Goal: Task Accomplishment & Management: Manage account settings

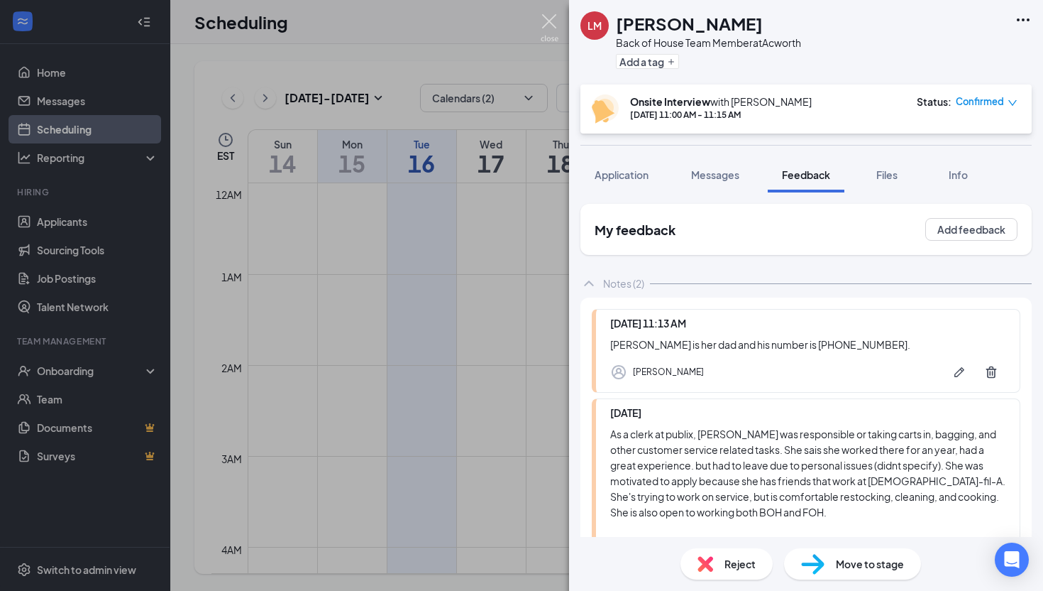
scroll to position [911, 0]
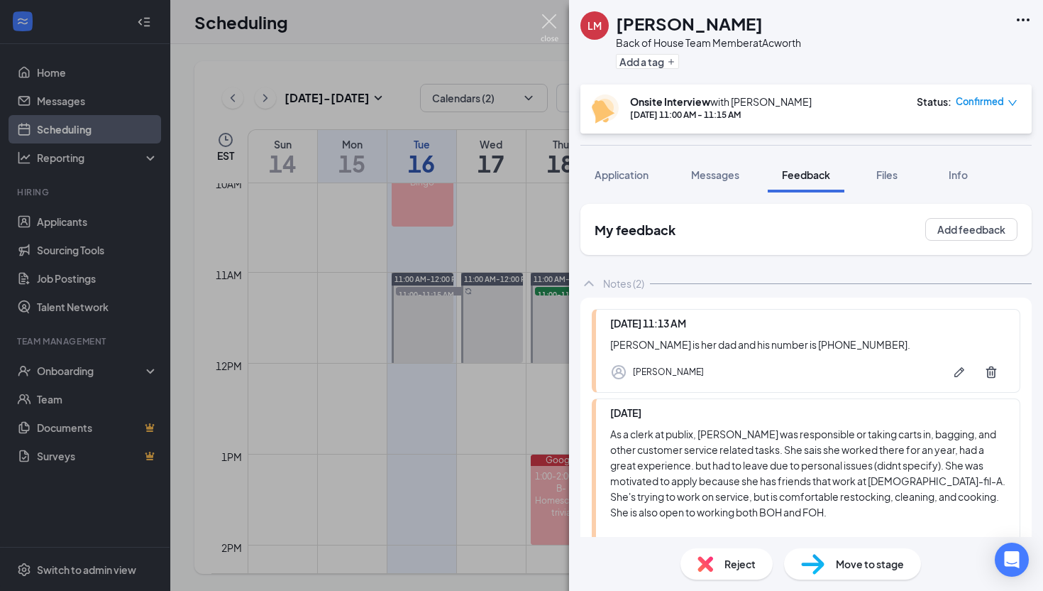
click at [549, 26] on img at bounding box center [550, 28] width 18 height 28
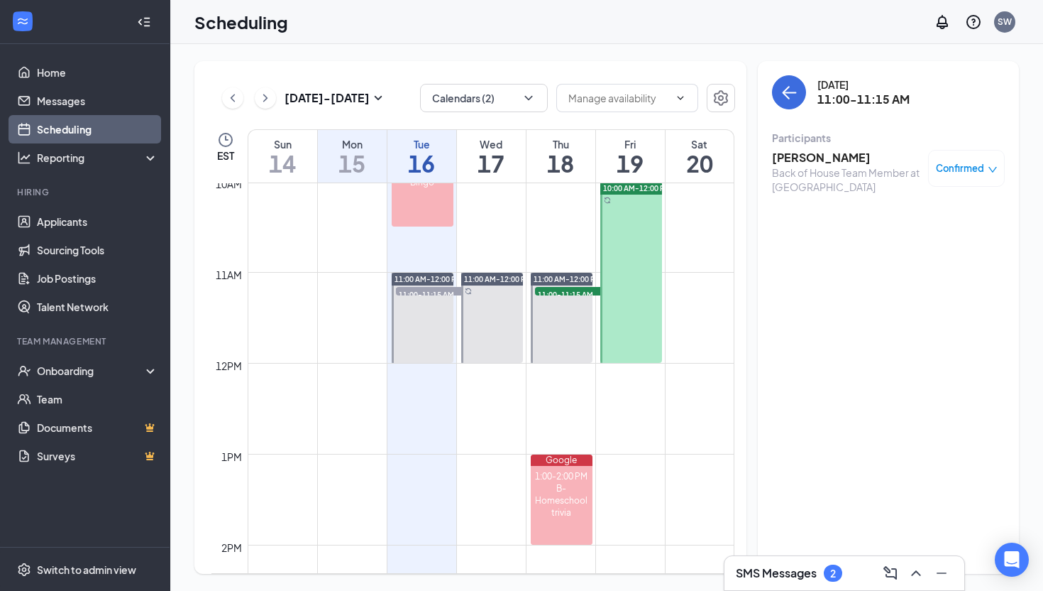
click at [800, 577] on h3 "SMS Messages" at bounding box center [776, 573] width 81 height 16
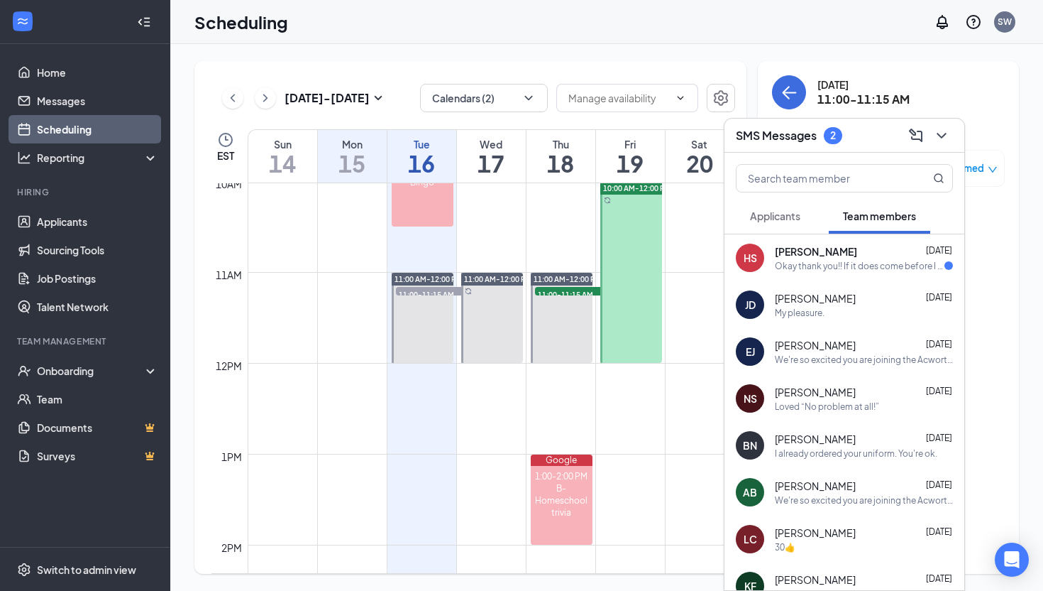
click at [848, 244] on span "[PERSON_NAME]" at bounding box center [816, 251] width 82 height 14
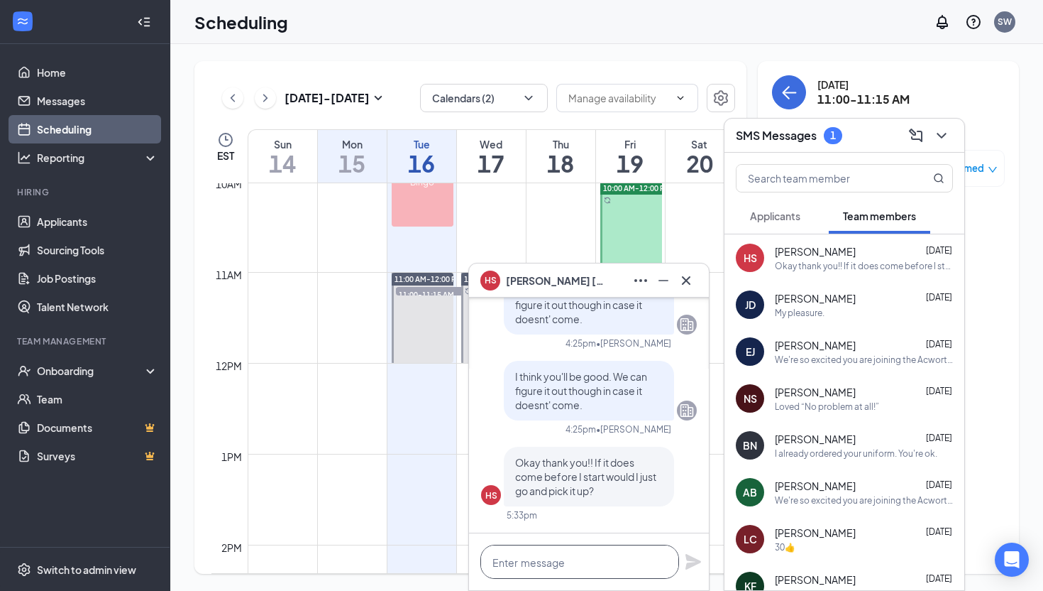
click at [596, 574] on textarea at bounding box center [580, 561] width 199 height 34
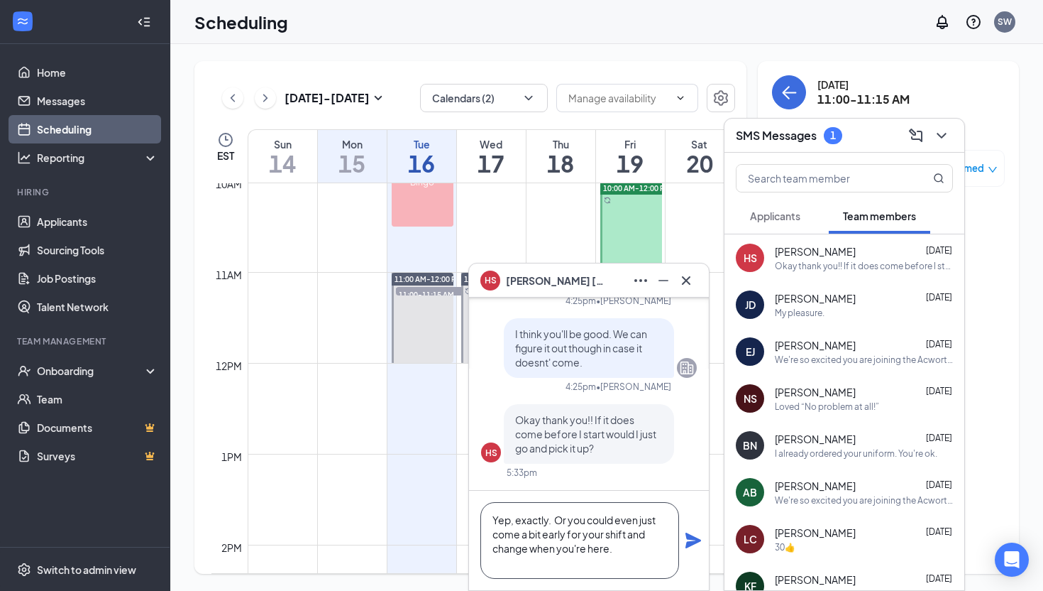
type textarea "Yep, exactly. Or you could even just come a bit early for your shift and change…"
click at [686, 537] on icon "Plane" at bounding box center [693, 540] width 17 height 17
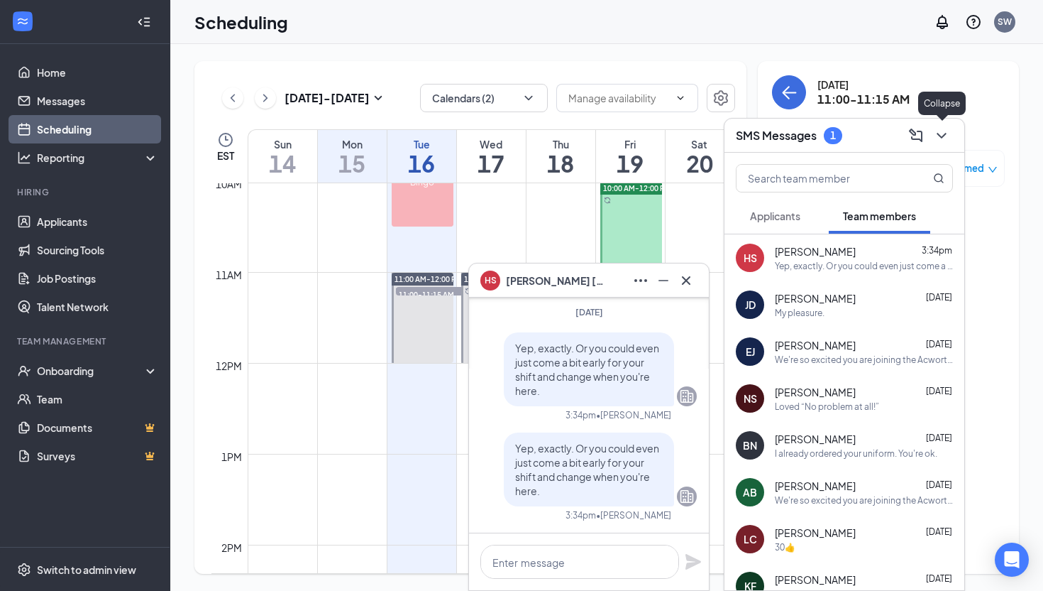
click at [939, 134] on icon "ChevronDown" at bounding box center [941, 136] width 9 height 6
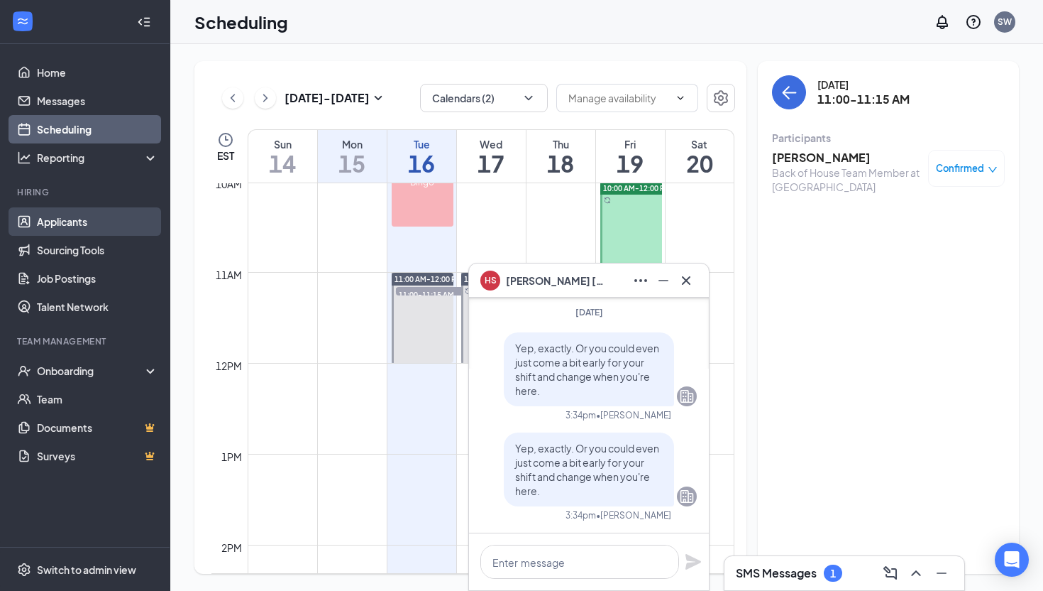
click at [50, 214] on link "Applicants" at bounding box center [97, 221] width 121 height 28
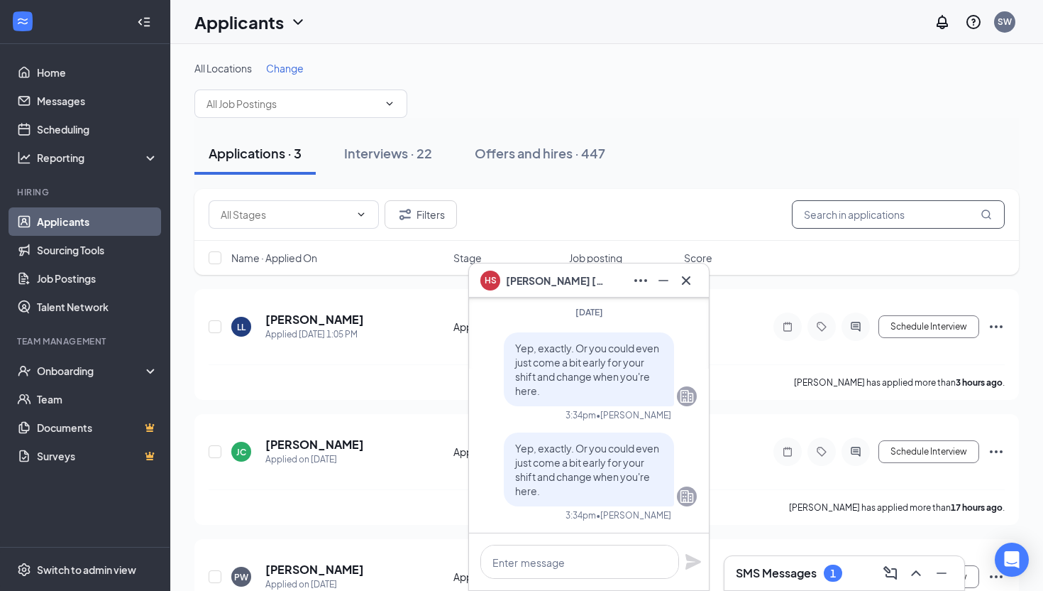
click at [904, 211] on input "text" at bounding box center [898, 214] width 213 height 28
type input "[PERSON_NAME]"
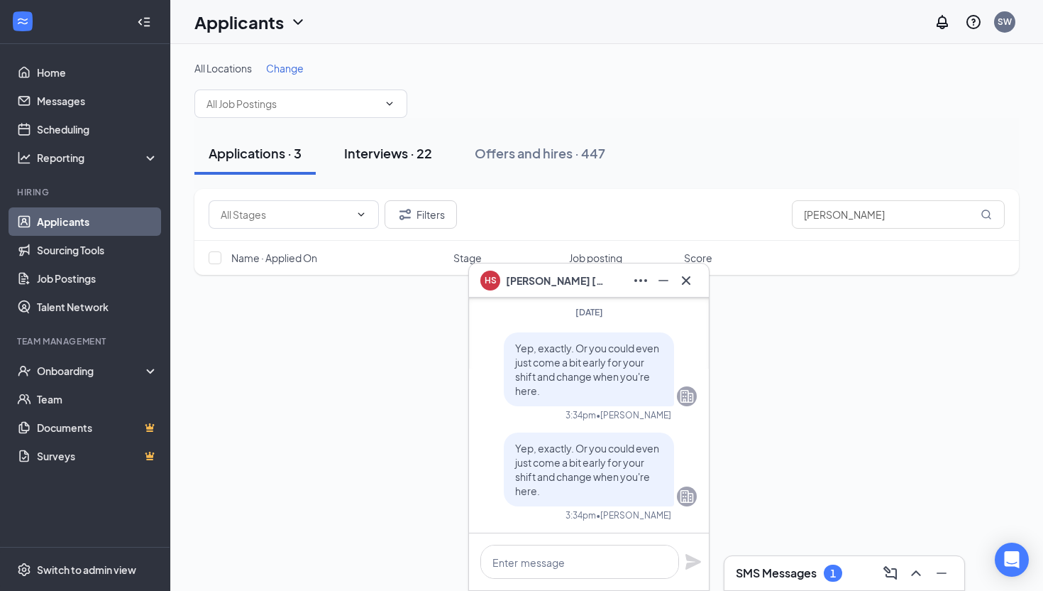
click at [371, 155] on div "Interviews · 22" at bounding box center [388, 153] width 88 height 18
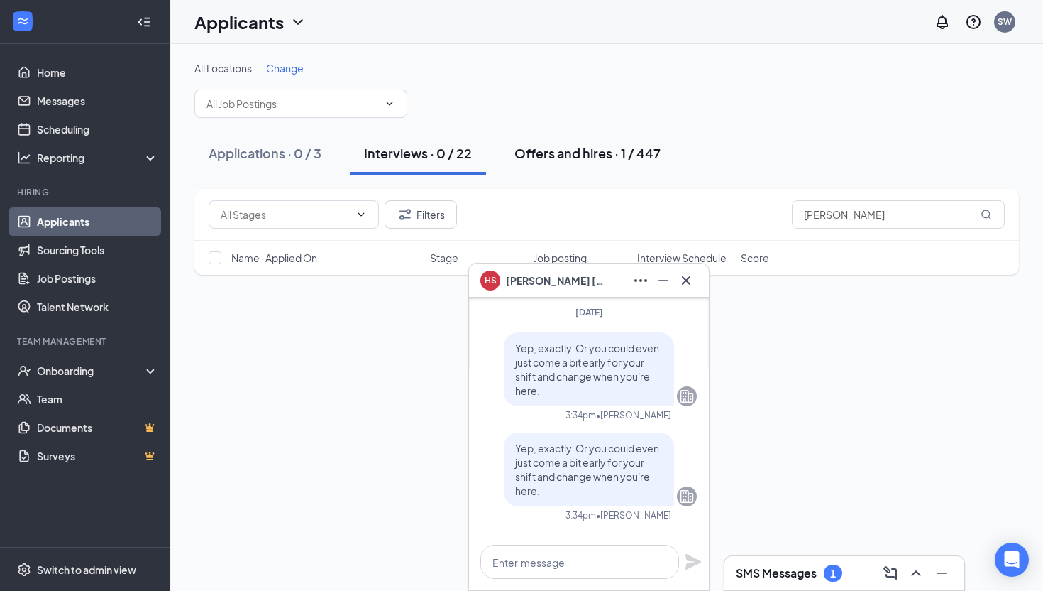
click at [570, 157] on div "Offers and hires · 1 / 447" at bounding box center [588, 153] width 146 height 18
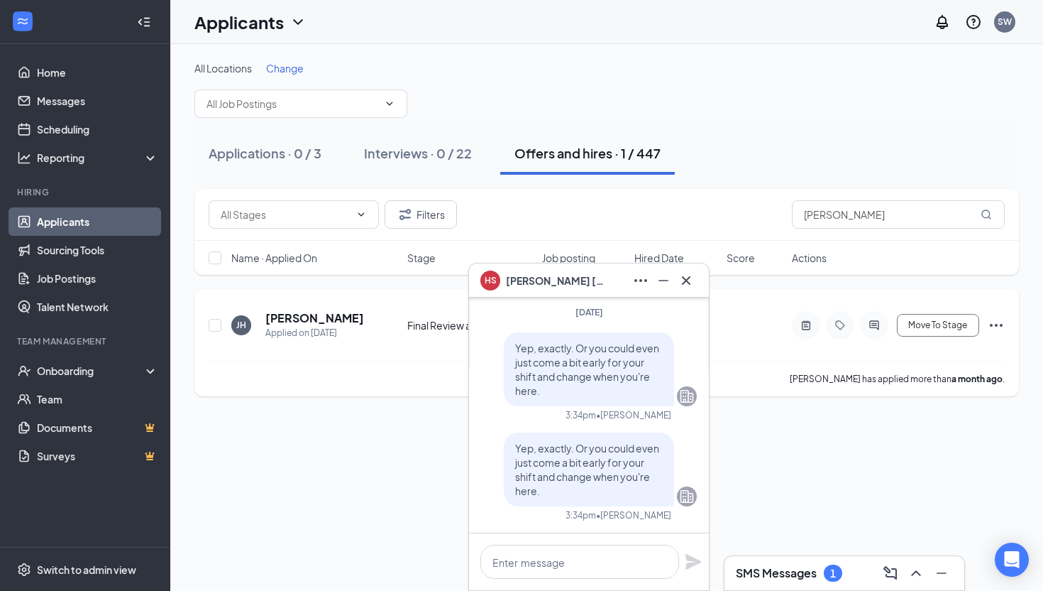
click at [799, 331] on div at bounding box center [806, 325] width 28 height 28
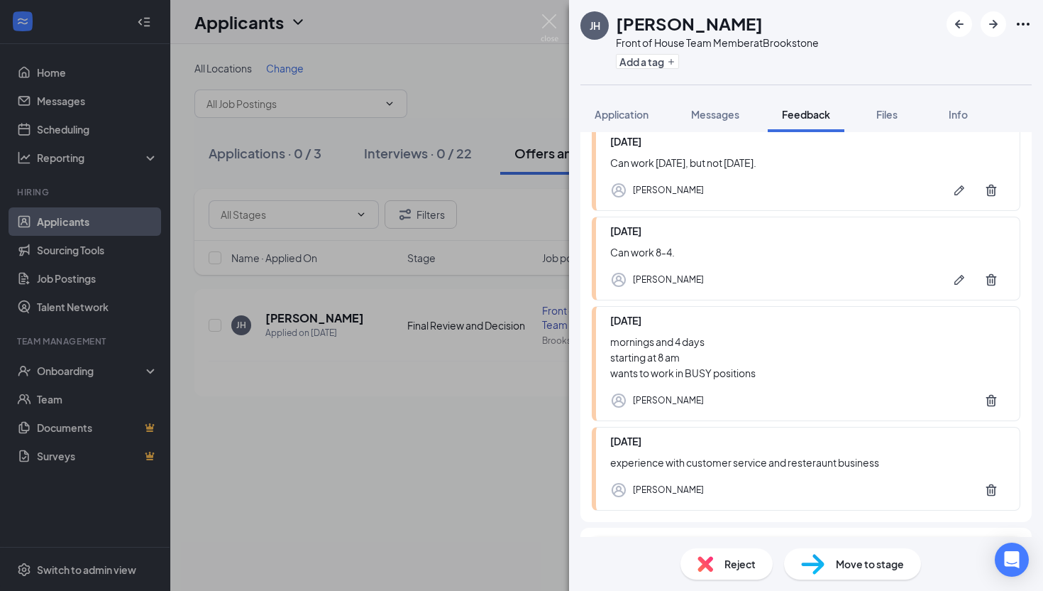
scroll to position [107, 0]
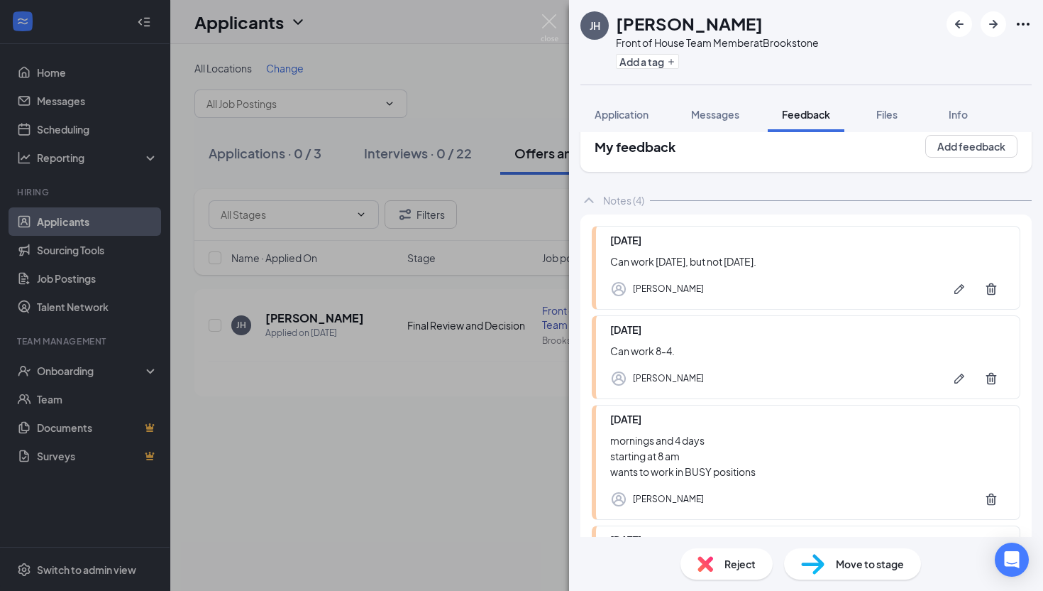
scroll to position [19, 0]
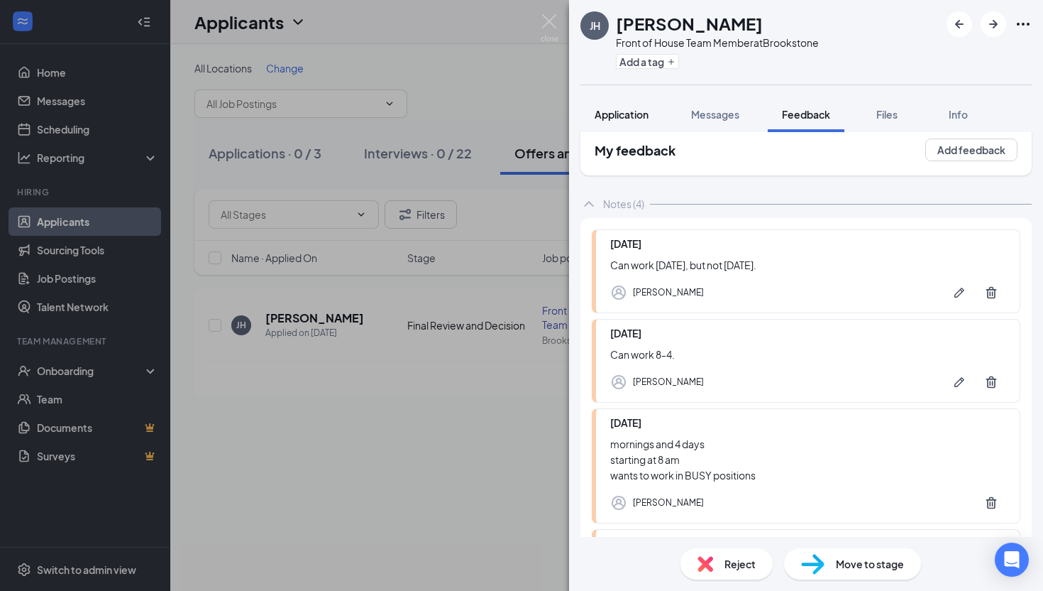
click at [620, 115] on span "Application" at bounding box center [622, 114] width 54 height 13
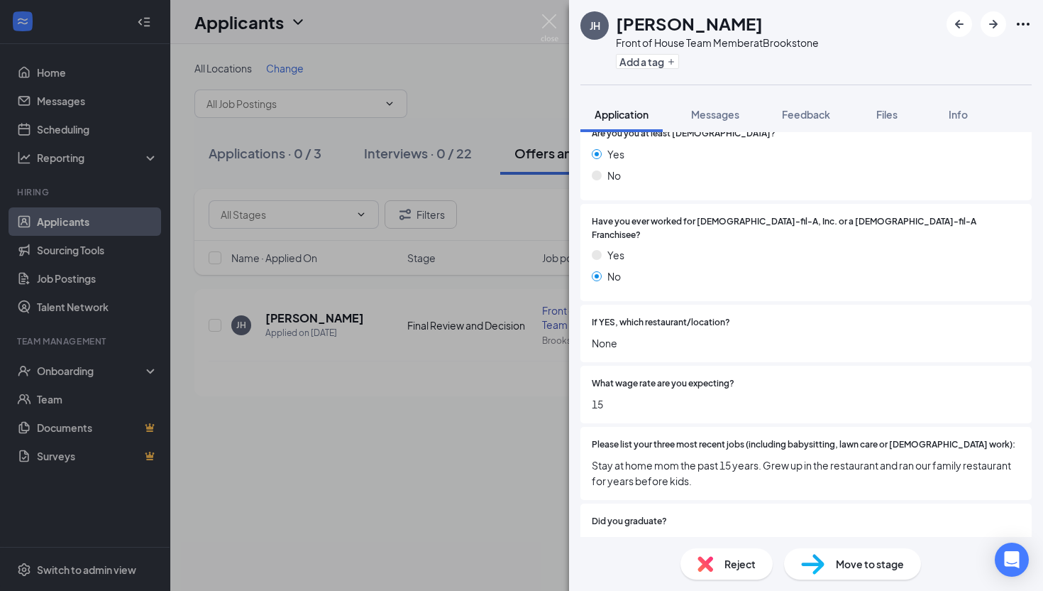
scroll to position [380, 0]
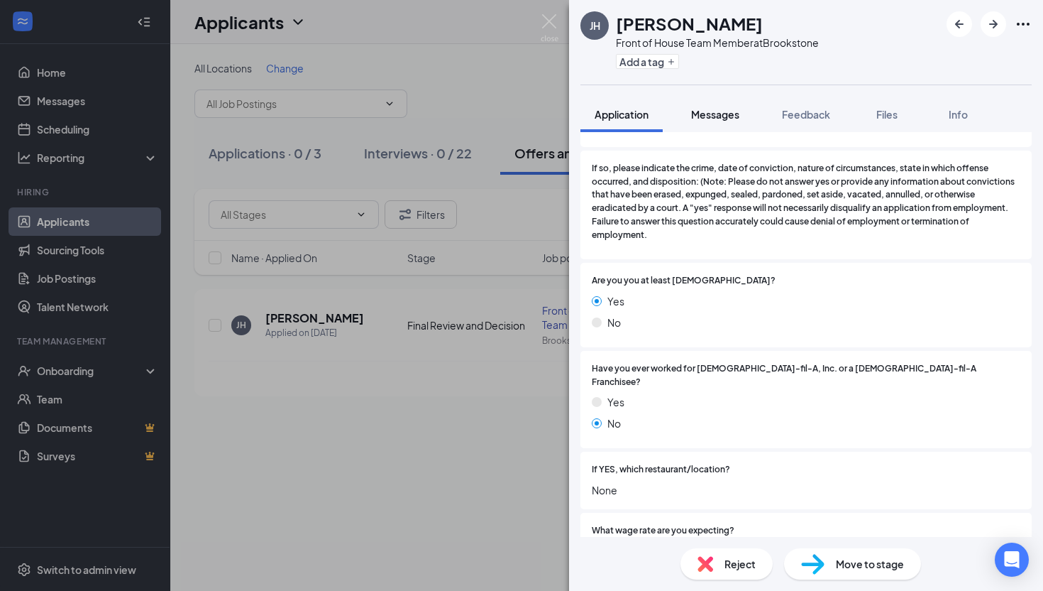
click at [735, 97] on button "Messages" at bounding box center [715, 114] width 77 height 35
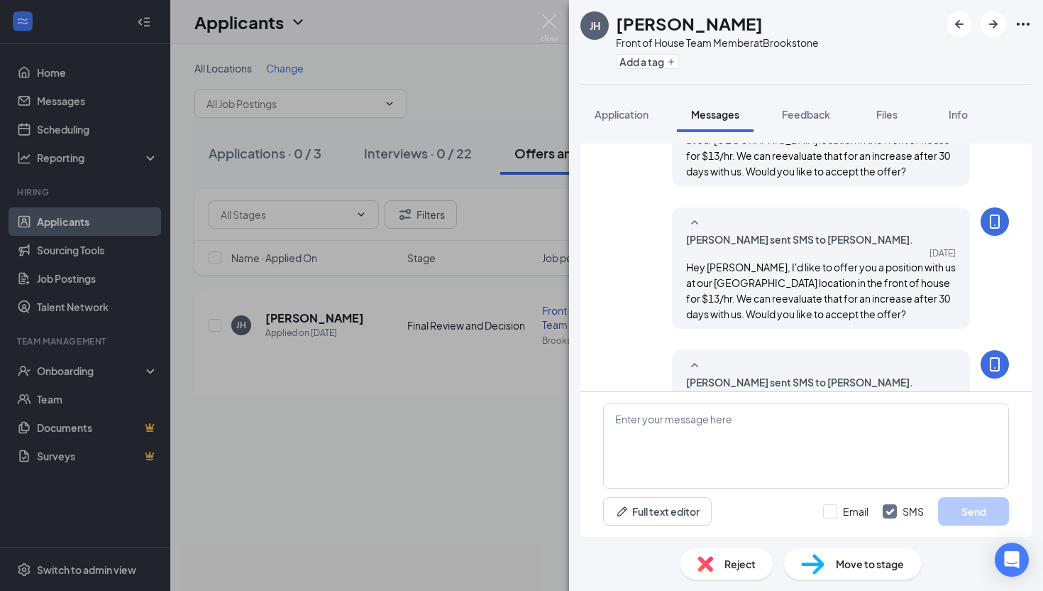
scroll to position [395, 0]
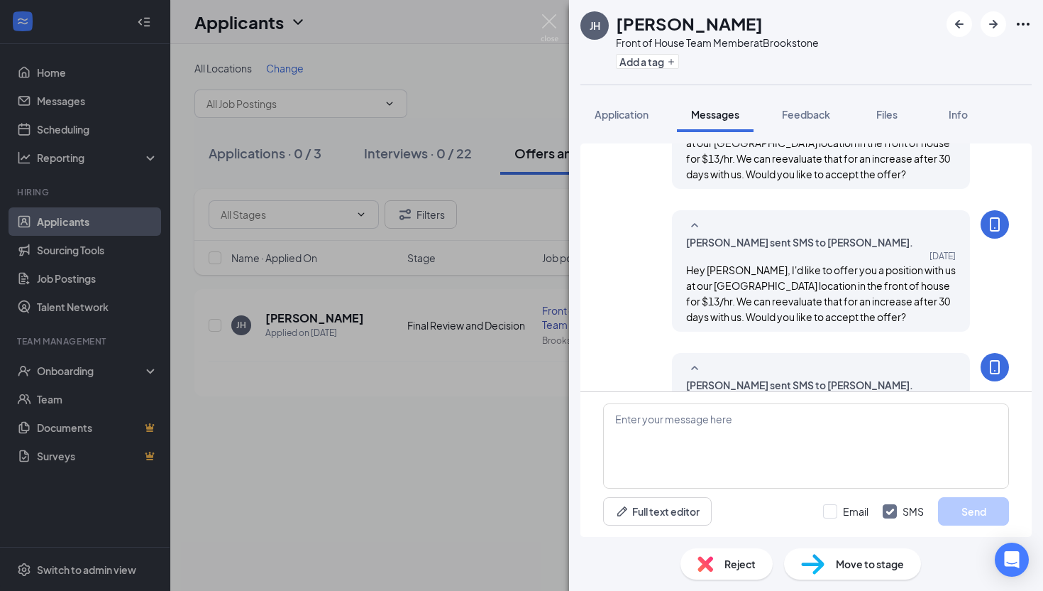
click at [508, 226] on div "[PERSON_NAME] Front of House Team Member at [GEOGRAPHIC_DATA] Add a tag Applica…" at bounding box center [521, 295] width 1043 height 591
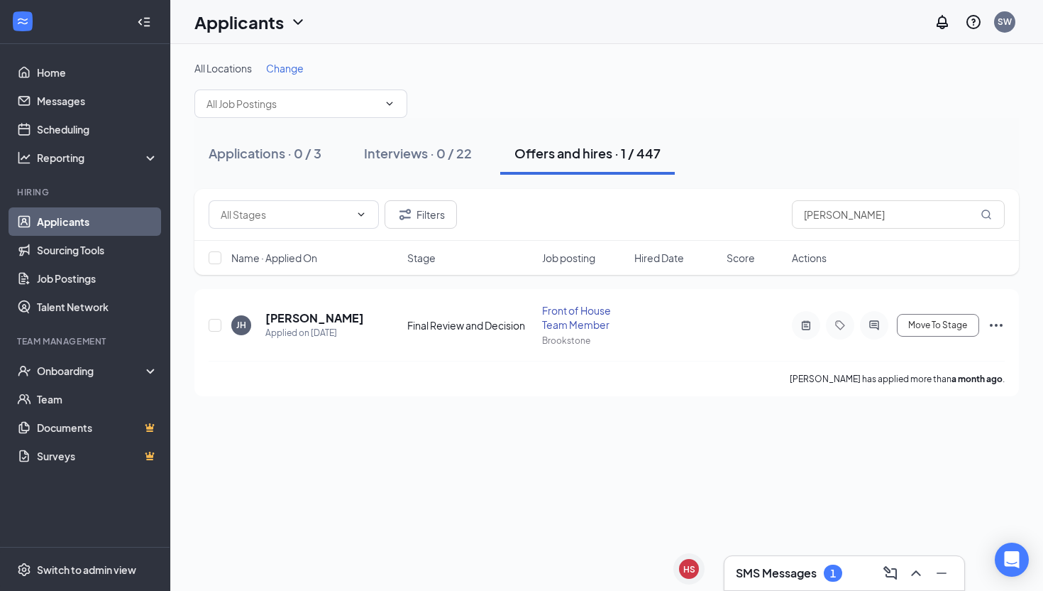
click at [796, 590] on div "SMS Messages 1" at bounding box center [844, 572] width 241 height 35
click at [796, 574] on h3 "SMS Messages" at bounding box center [776, 573] width 81 height 16
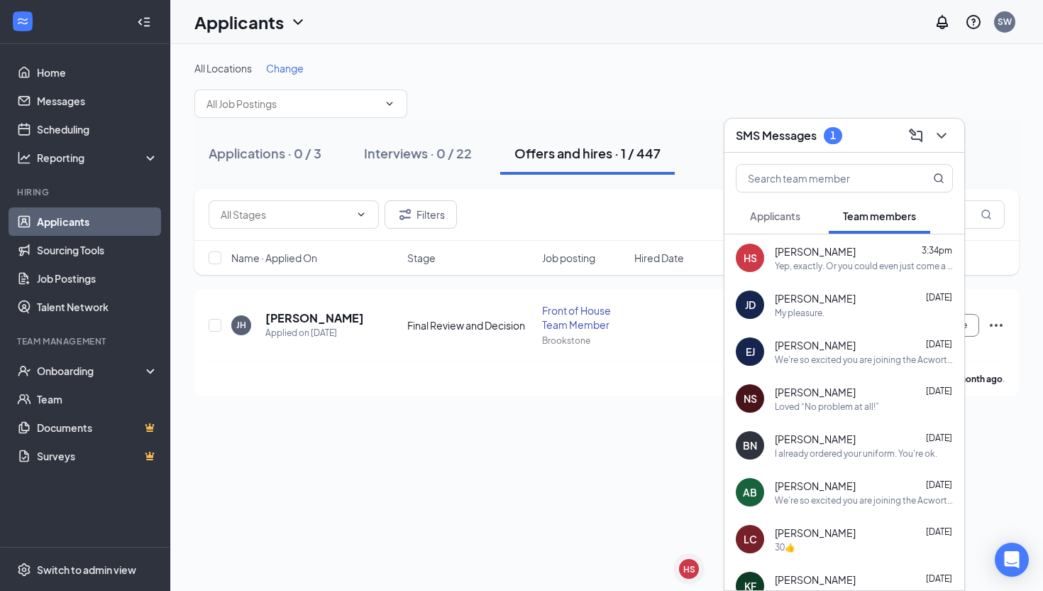
click at [777, 217] on span "Applicants" at bounding box center [775, 215] width 50 height 13
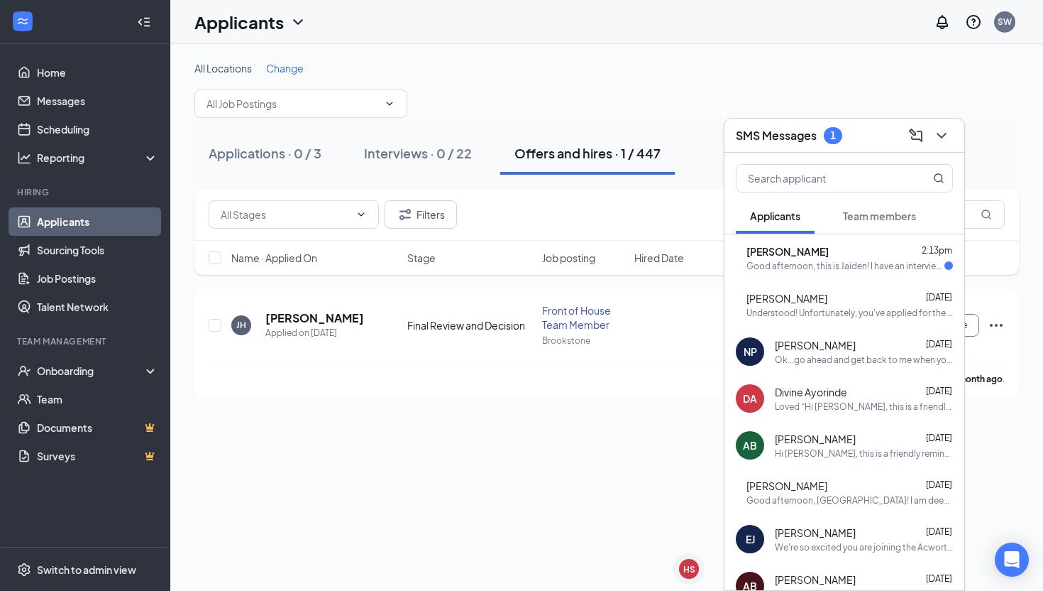
click at [828, 265] on div "Good afternoon, this is Jaiden! I have an interview scheduled for 5:15 [DATE], …" at bounding box center [846, 266] width 198 height 12
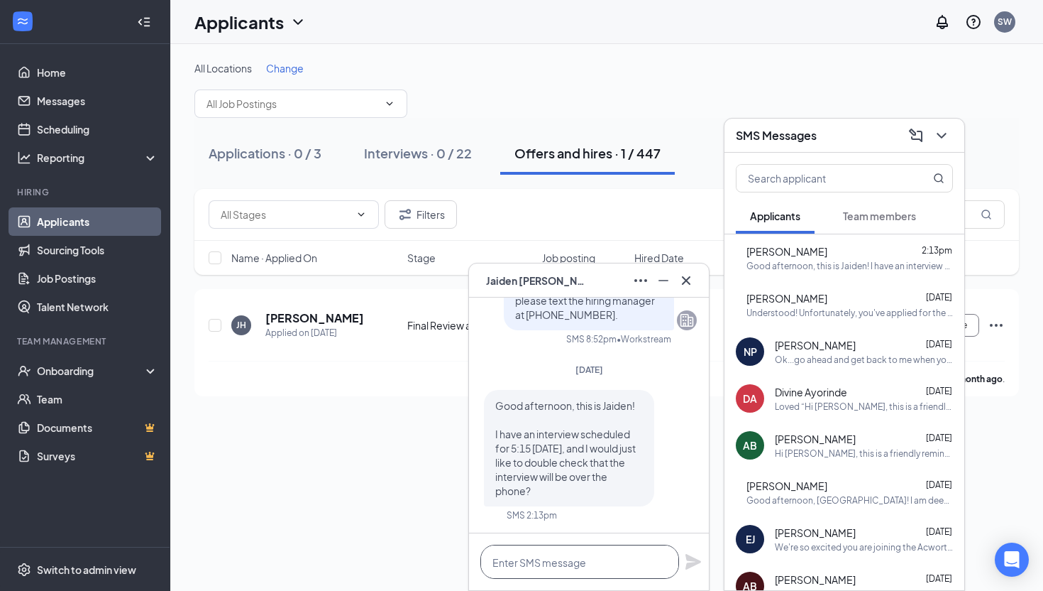
click at [576, 553] on textarea at bounding box center [580, 561] width 199 height 34
type textarea "Yes, it will be over the phone."
click at [695, 563] on icon "Plane" at bounding box center [694, 562] width 16 height 16
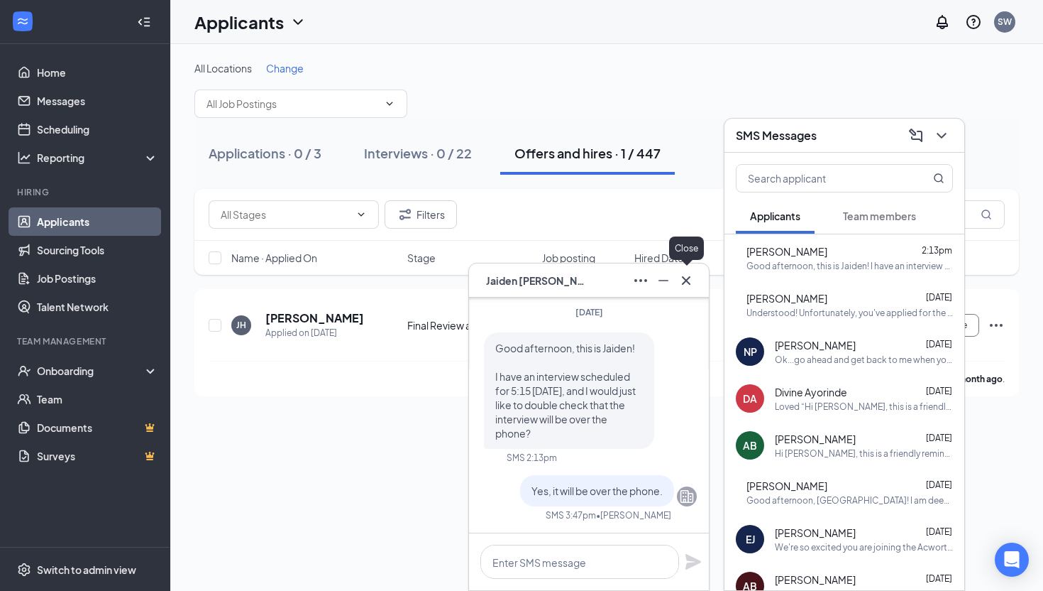
click at [690, 272] on icon "Cross" at bounding box center [686, 280] width 17 height 17
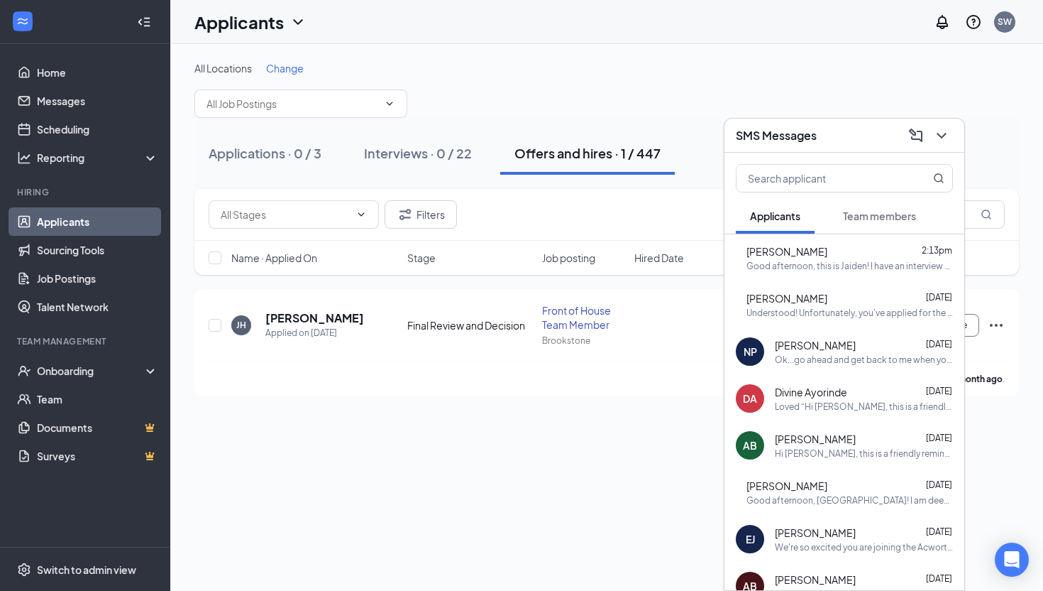
click at [960, 133] on div "SMS Messages" at bounding box center [845, 136] width 240 height 34
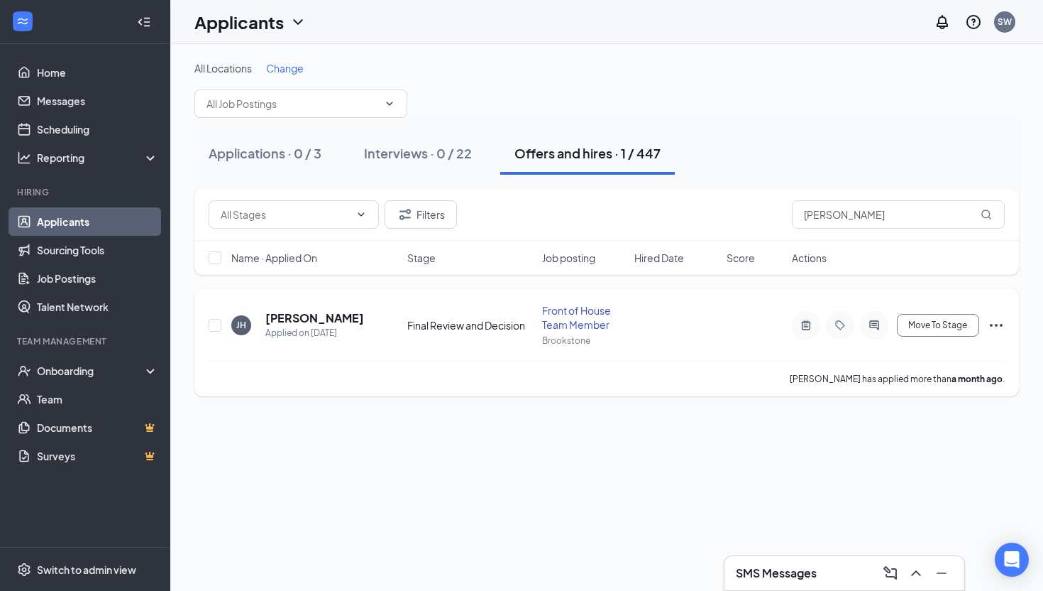
click at [999, 327] on icon "Ellipses" at bounding box center [996, 325] width 17 height 17
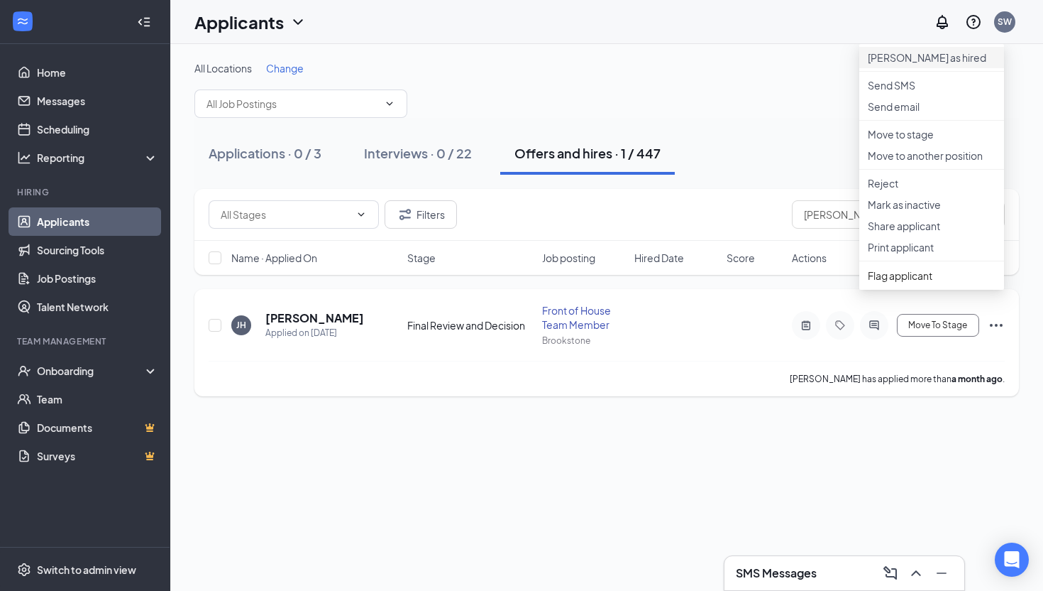
click at [914, 62] on p "[PERSON_NAME] as hired" at bounding box center [932, 57] width 128 height 14
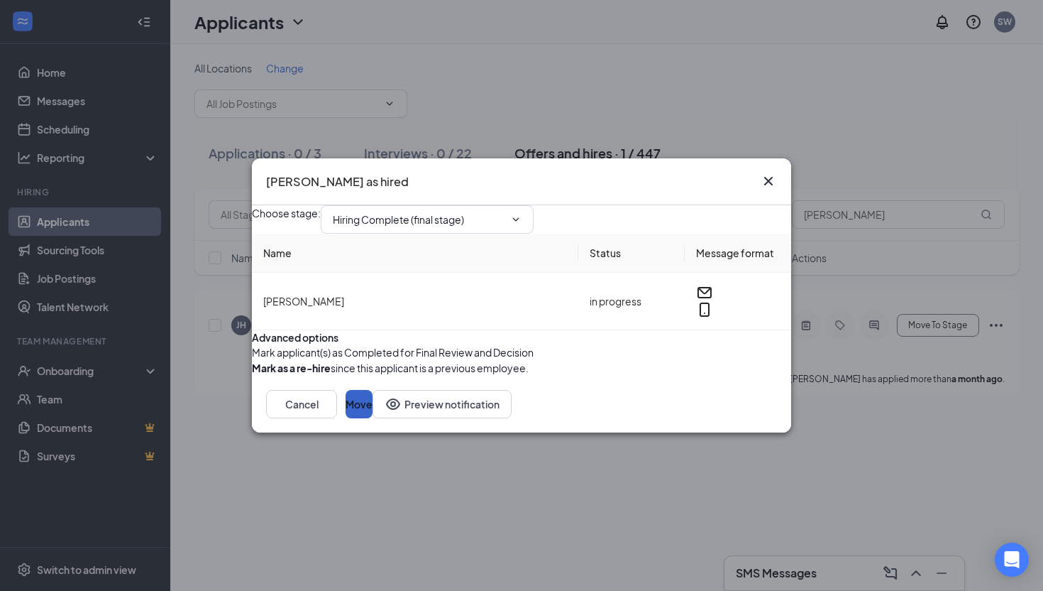
click at [373, 418] on button "Move" at bounding box center [359, 404] width 27 height 28
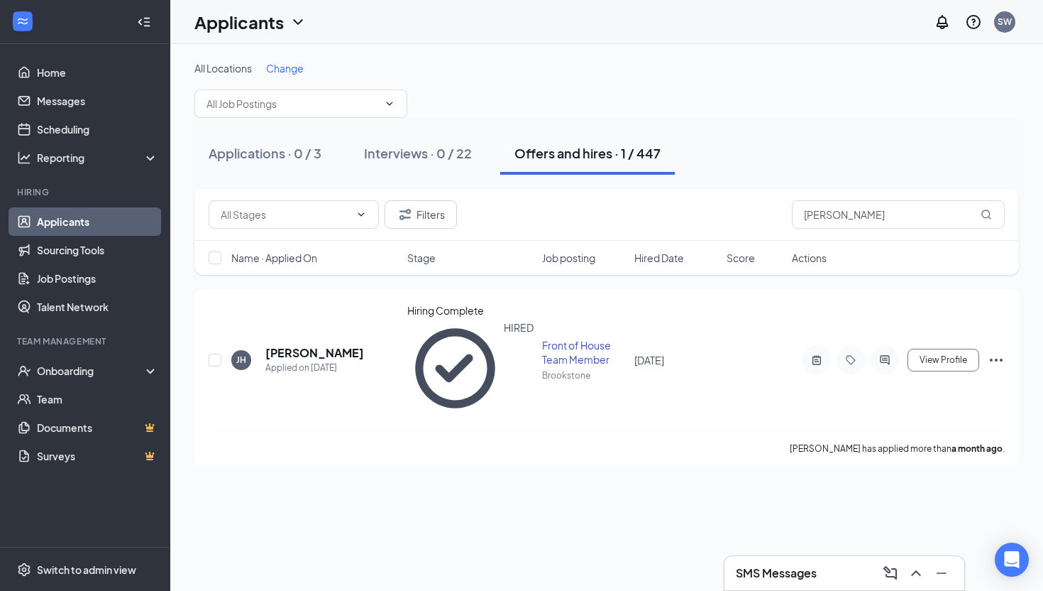
click at [751, 584] on div "SMS Messages" at bounding box center [845, 573] width 240 height 34
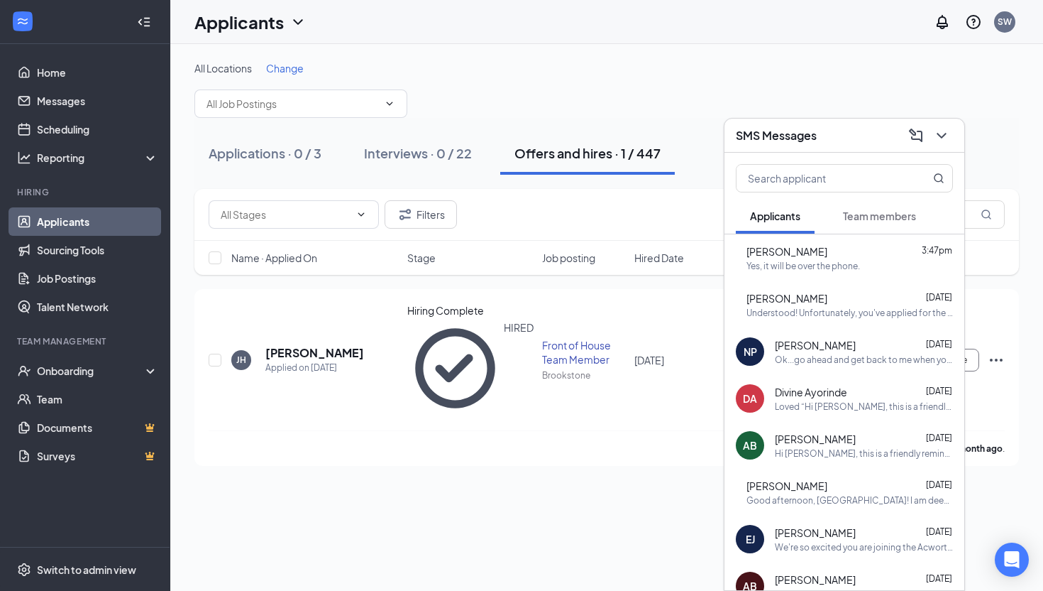
click at [879, 226] on button "Team members" at bounding box center [880, 215] width 102 height 35
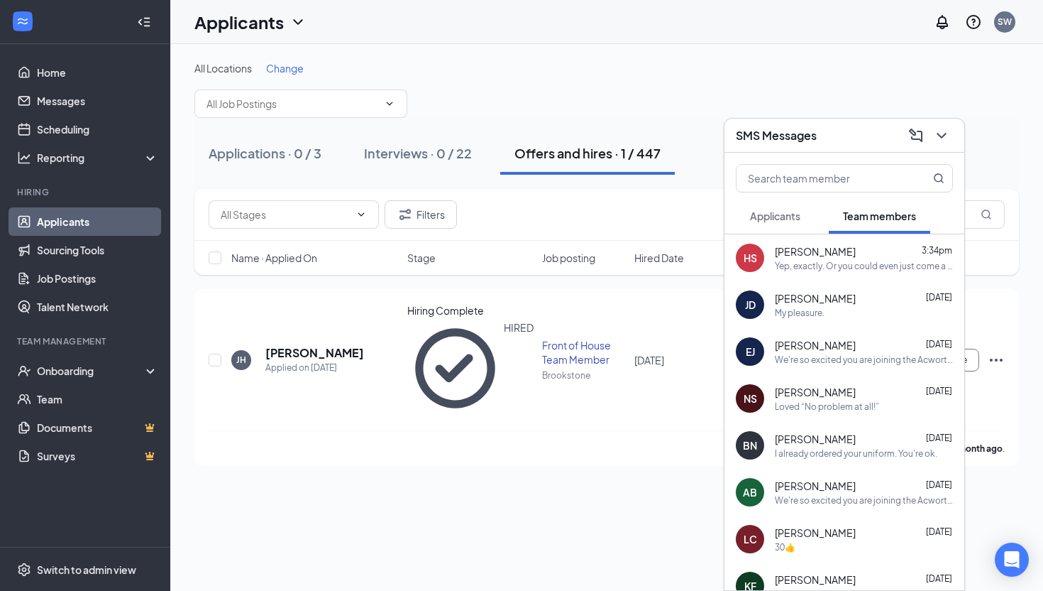
click at [841, 260] on div "Yep, exactly. Or you could even just come a bit early for your shift and change…" at bounding box center [864, 266] width 178 height 12
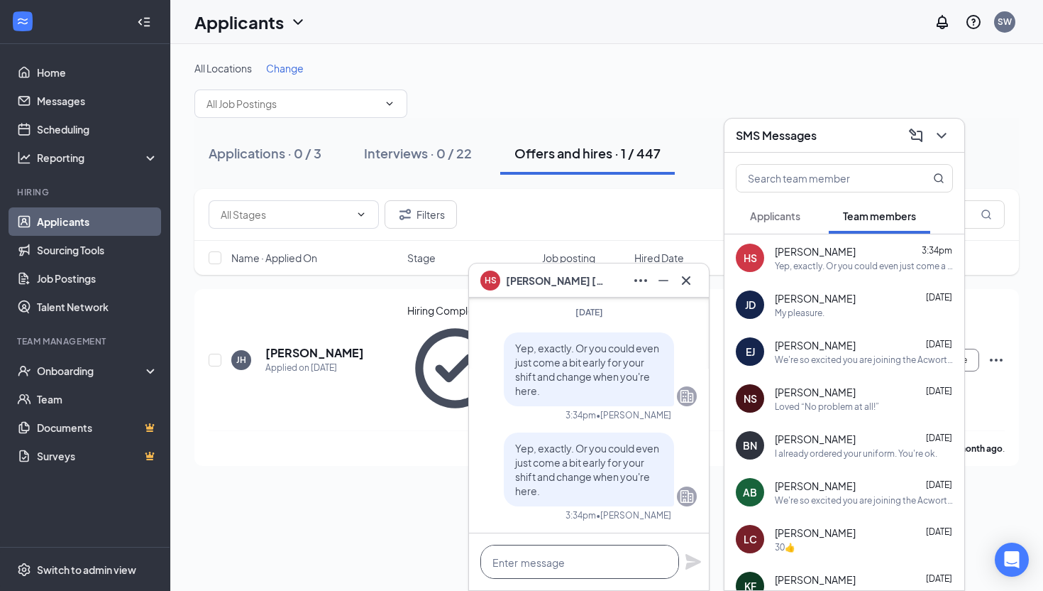
click at [588, 561] on textarea at bounding box center [580, 561] width 199 height 34
type textarea "Your uniform actually just came in."
click at [691, 556] on icon "Plane" at bounding box center [694, 562] width 16 height 16
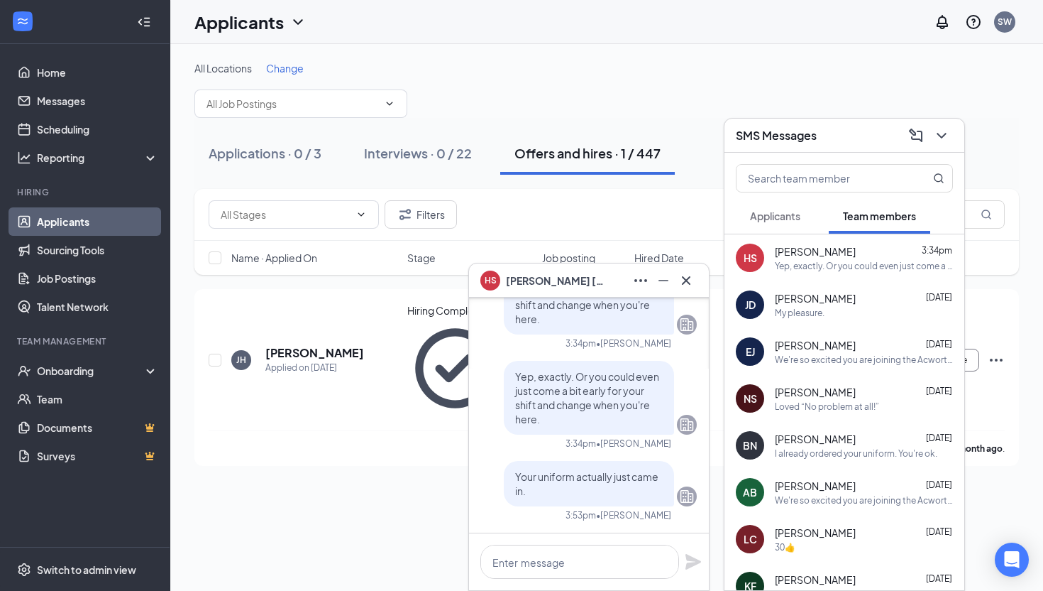
click at [684, 269] on button at bounding box center [686, 280] width 23 height 23
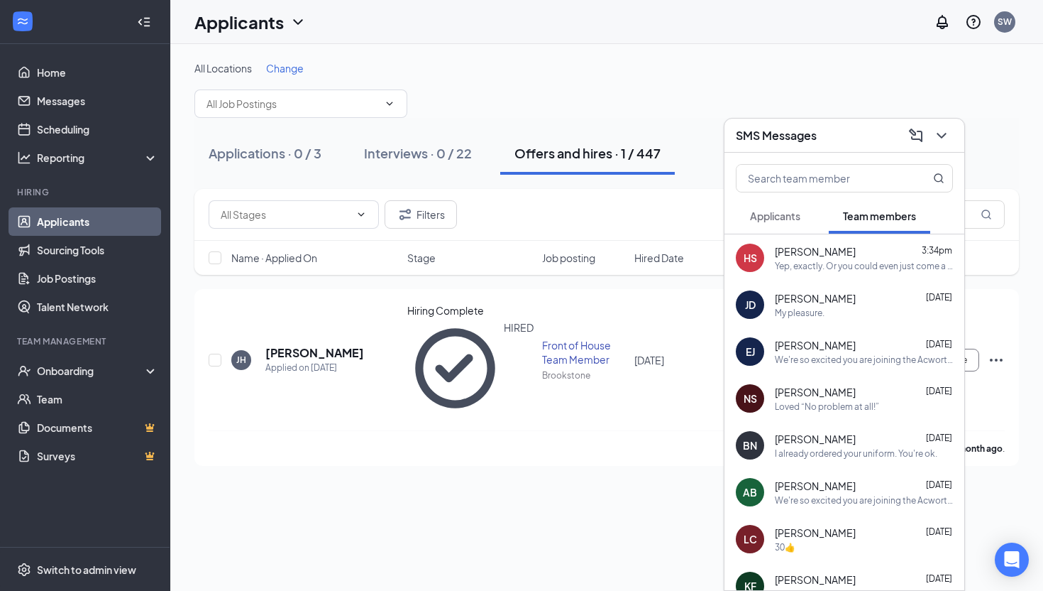
click at [945, 133] on icon "ChevronDown" at bounding box center [941, 135] width 17 height 17
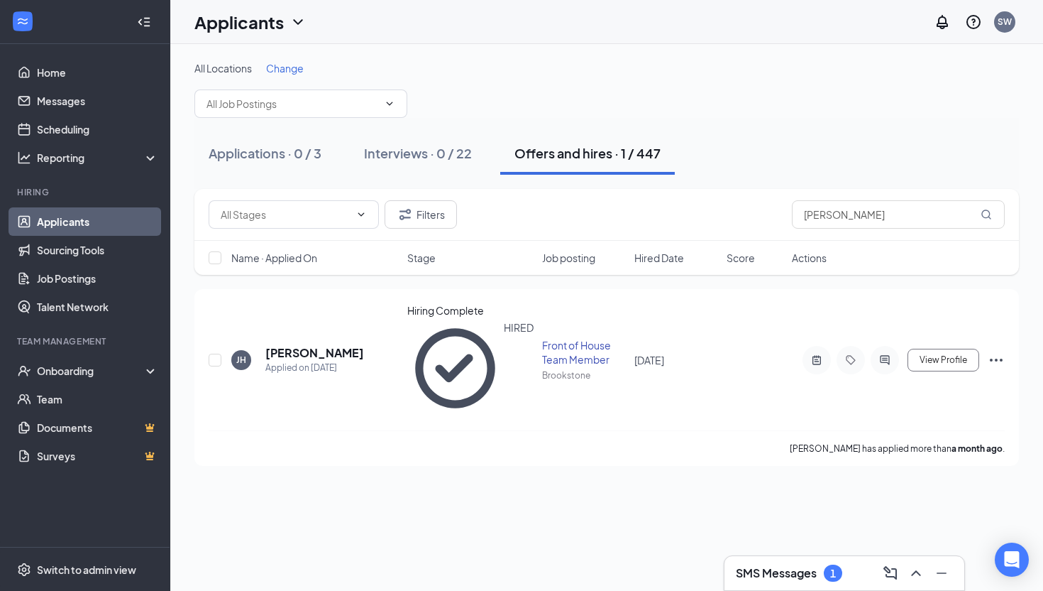
click at [761, 561] on div "SMS Messages 1" at bounding box center [844, 572] width 217 height 23
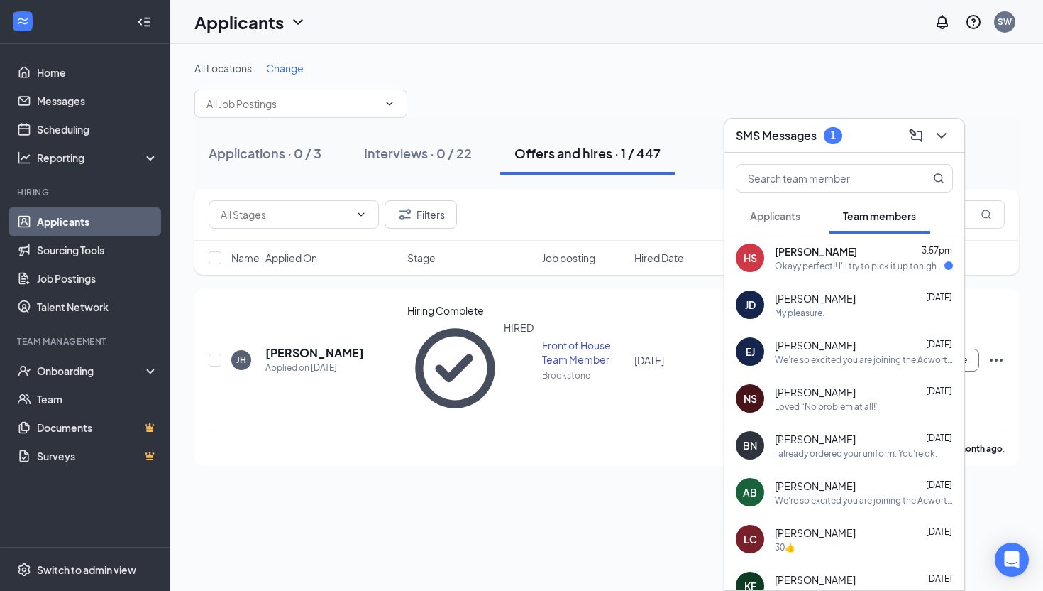
click at [852, 281] on div "[PERSON_NAME] [DATE] My pleasure." at bounding box center [845, 304] width 240 height 47
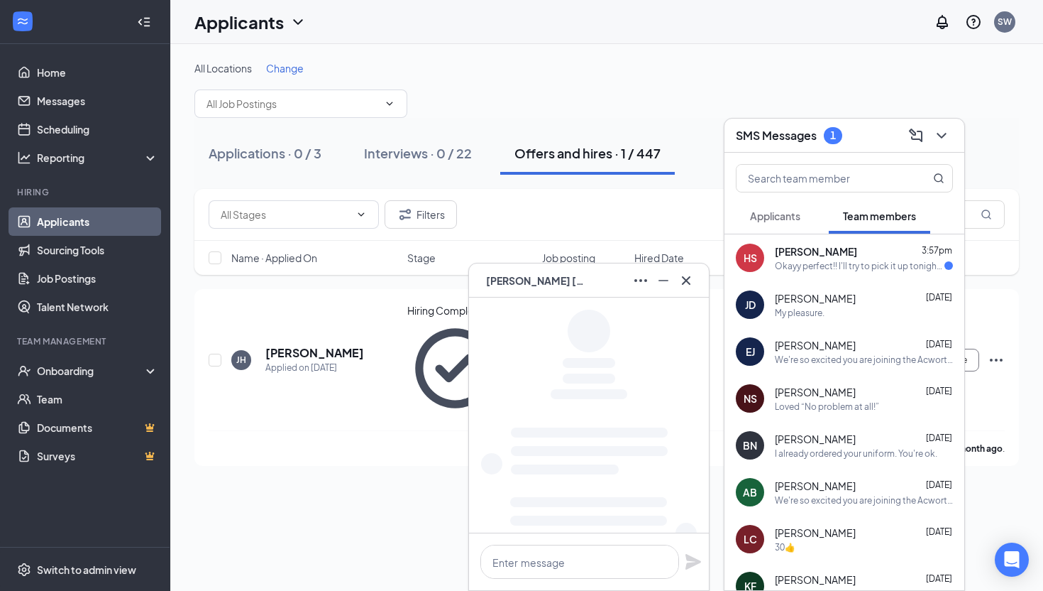
click at [852, 265] on div "Okayy perfect!! I'll try to pick it up tonight!! Thank you" at bounding box center [860, 266] width 170 height 12
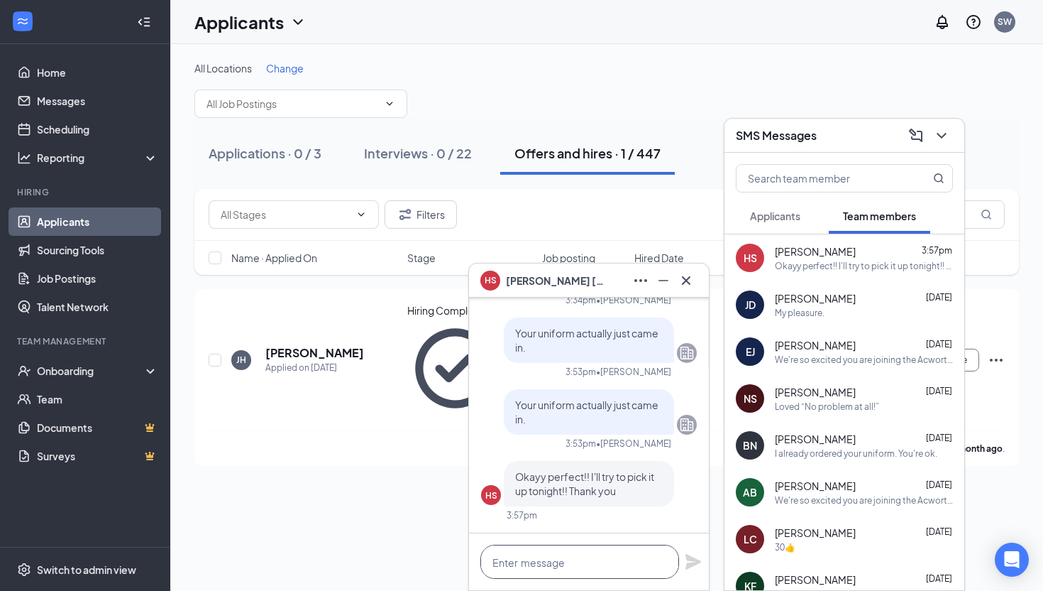
click at [596, 547] on textarea at bounding box center [580, 561] width 199 height 34
type textarea "My pleasure."
click at [694, 555] on icon "Plane" at bounding box center [693, 561] width 17 height 17
click at [682, 273] on icon "Cross" at bounding box center [686, 280] width 17 height 17
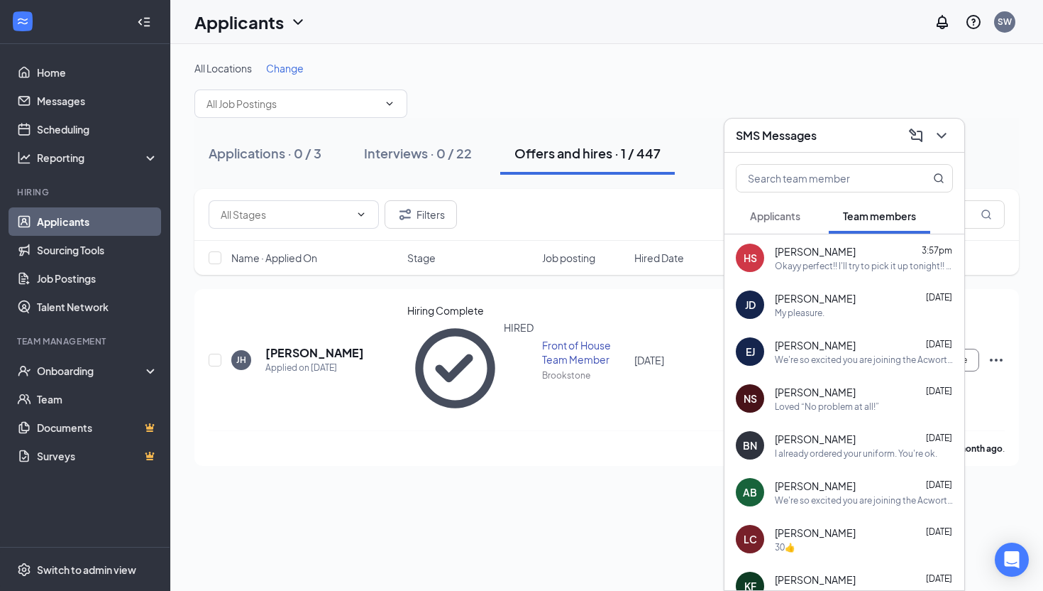
click at [745, 214] on button "Applicants" at bounding box center [775, 215] width 79 height 35
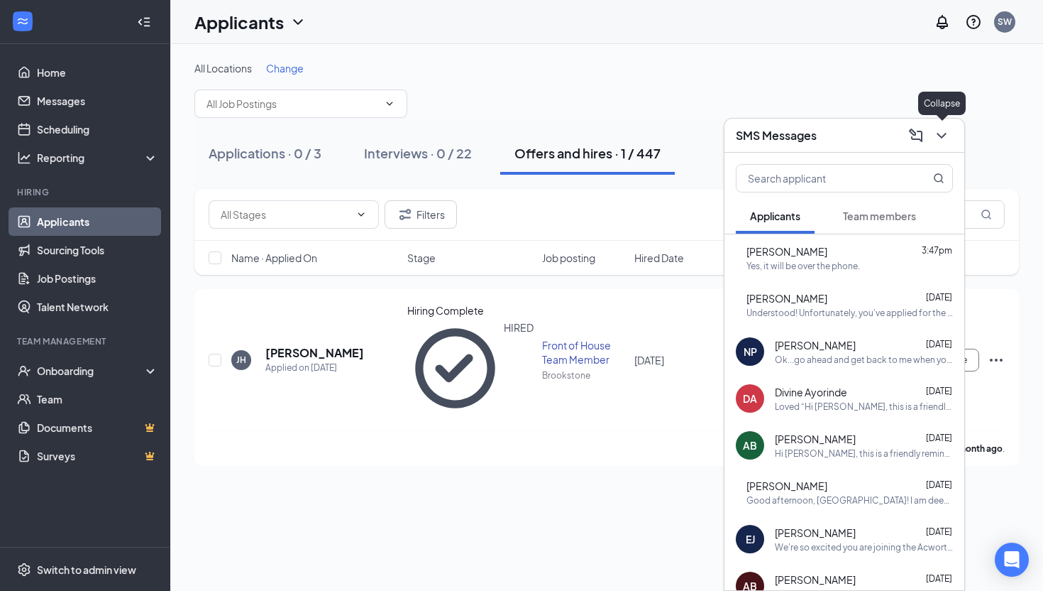
click at [938, 136] on icon "ChevronDown" at bounding box center [941, 135] width 17 height 17
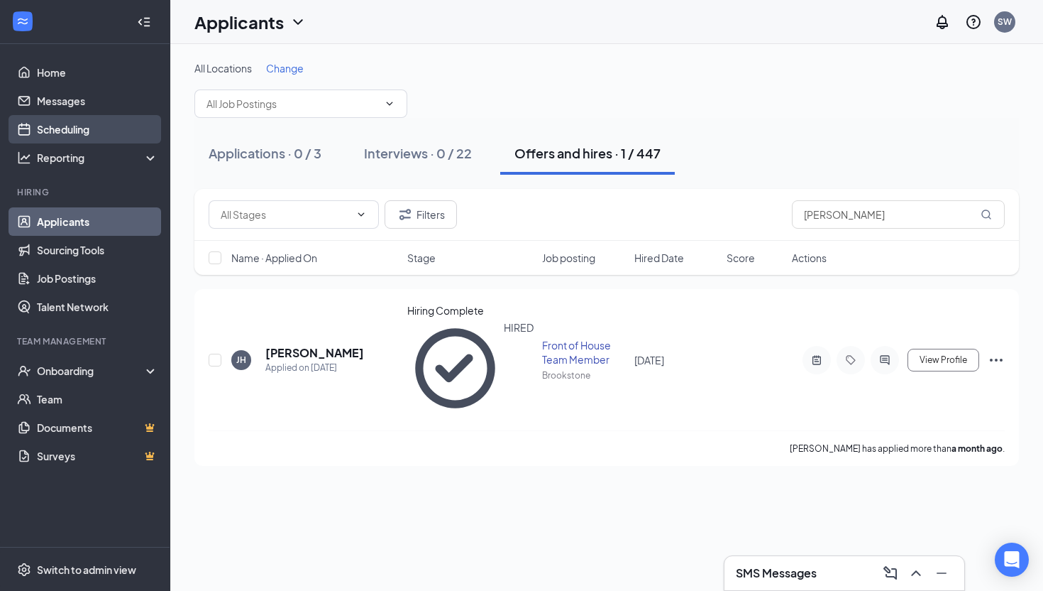
click at [62, 139] on link "Scheduling" at bounding box center [97, 129] width 121 height 28
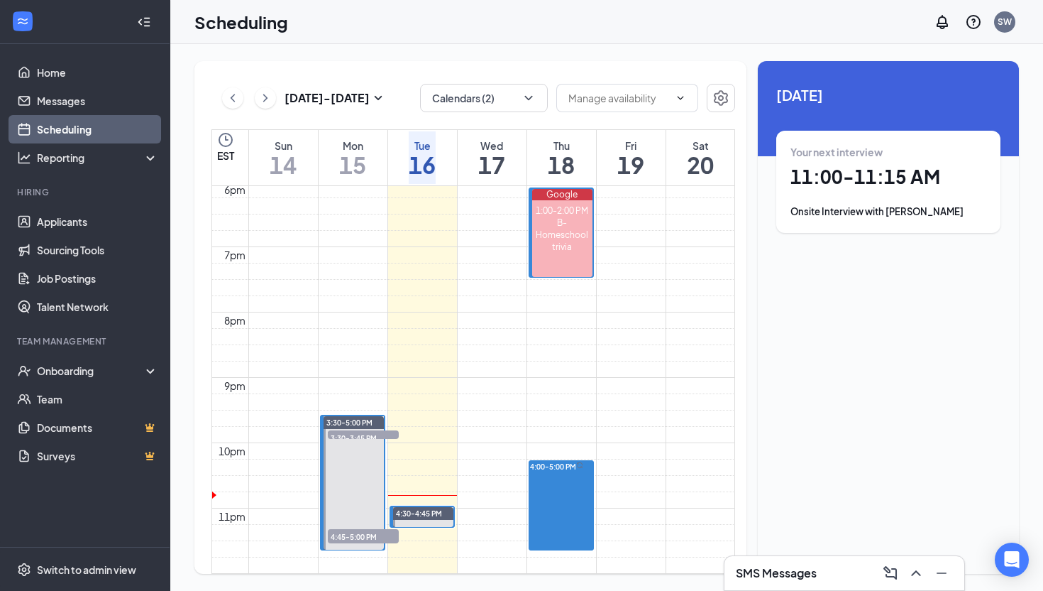
scroll to position [1256, 0]
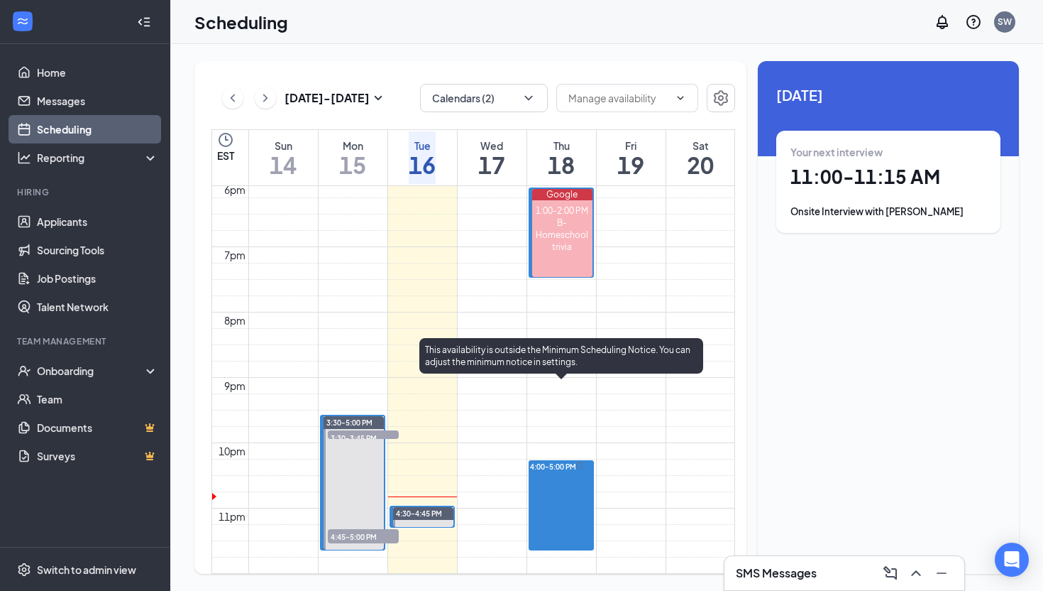
click at [568, 461] on div "4:00-5:00 PM" at bounding box center [553, 466] width 46 height 10
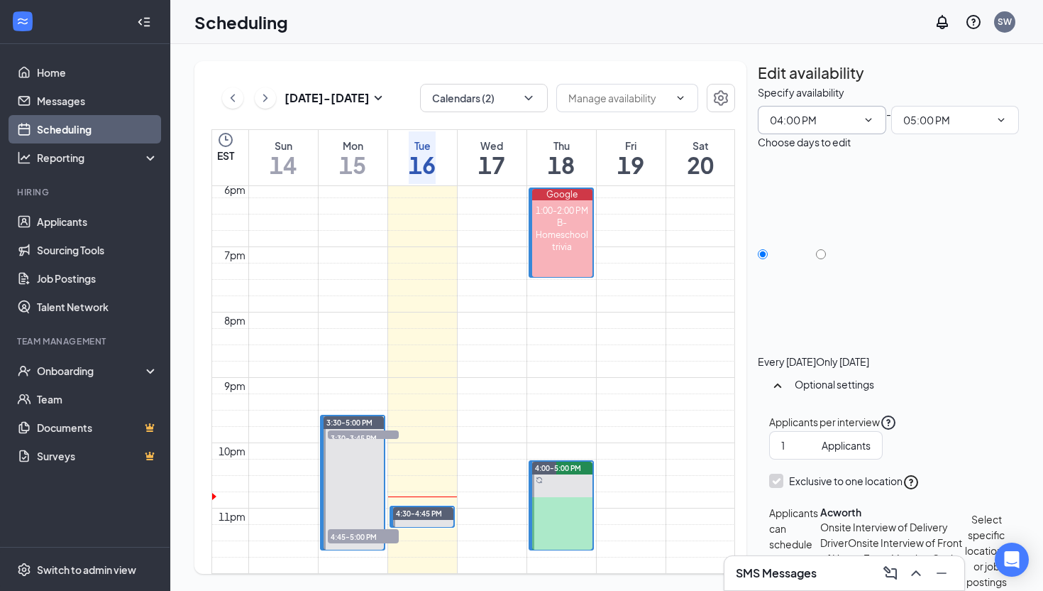
click at [844, 134] on span "04:00 PM" at bounding box center [822, 120] width 128 height 28
click at [863, 126] on icon "ChevronDown" at bounding box center [868, 119] width 11 height 11
click at [865, 121] on icon "ChevronDown" at bounding box center [868, 120] width 6 height 4
click at [868, 134] on span "04:00 PM" at bounding box center [822, 120] width 128 height 28
click at [863, 126] on icon "ChevronDown" at bounding box center [868, 119] width 11 height 11
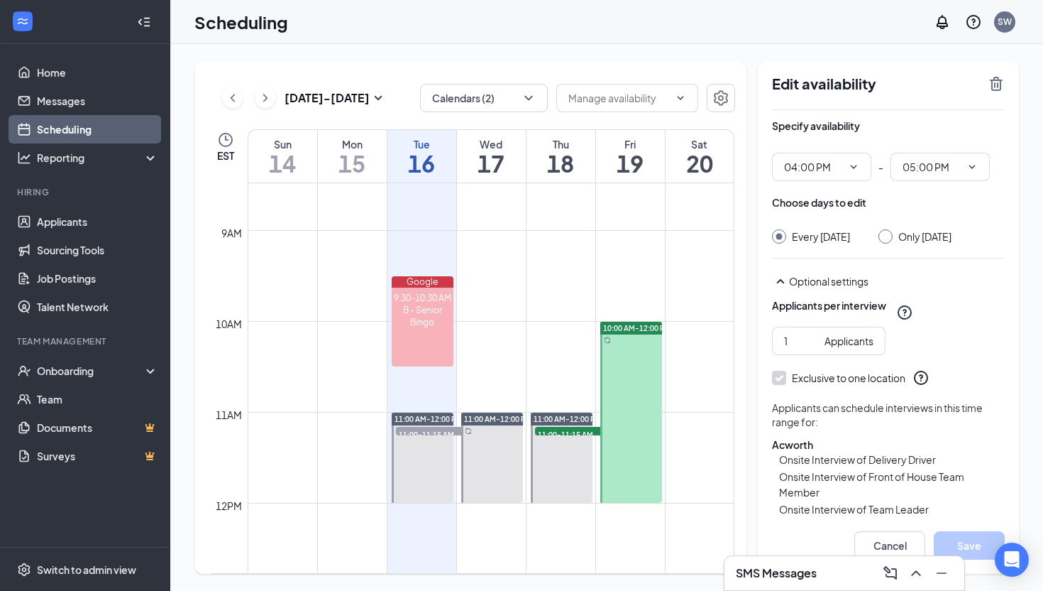
scroll to position [786, 0]
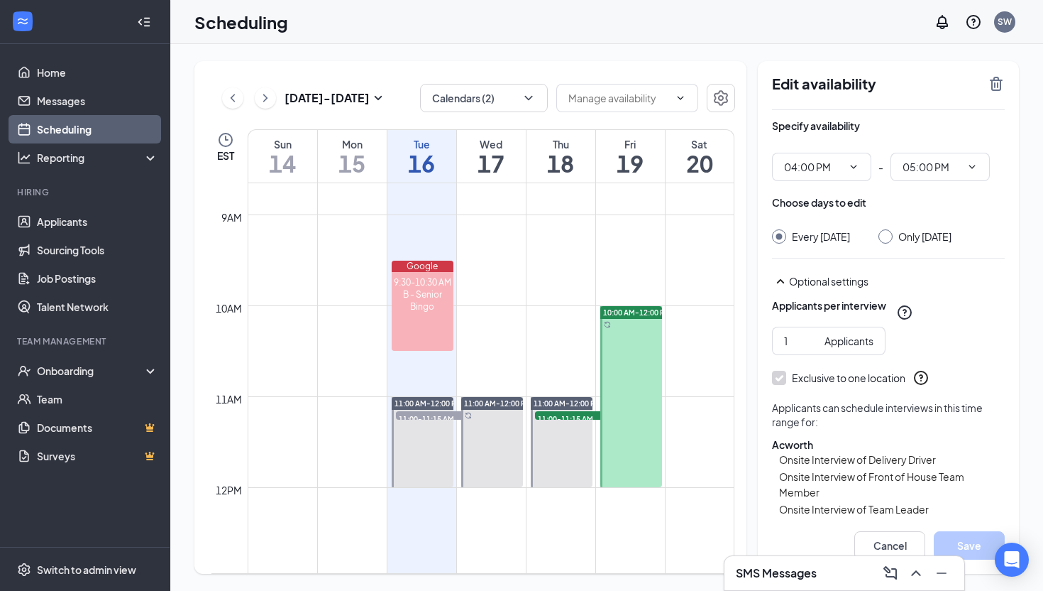
click at [563, 274] on td at bounding box center [491, 271] width 487 height 23
click at [554, 396] on div "11:00 AM-12:00 PM 11:00-11:15 AM 1" at bounding box center [561, 441] width 66 height 91
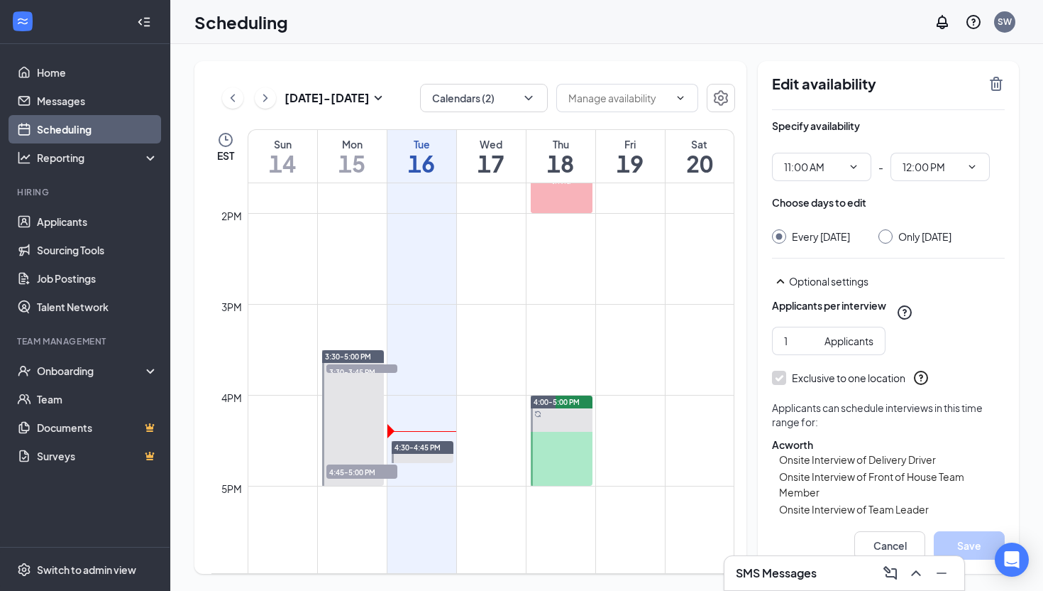
scroll to position [1253, 0]
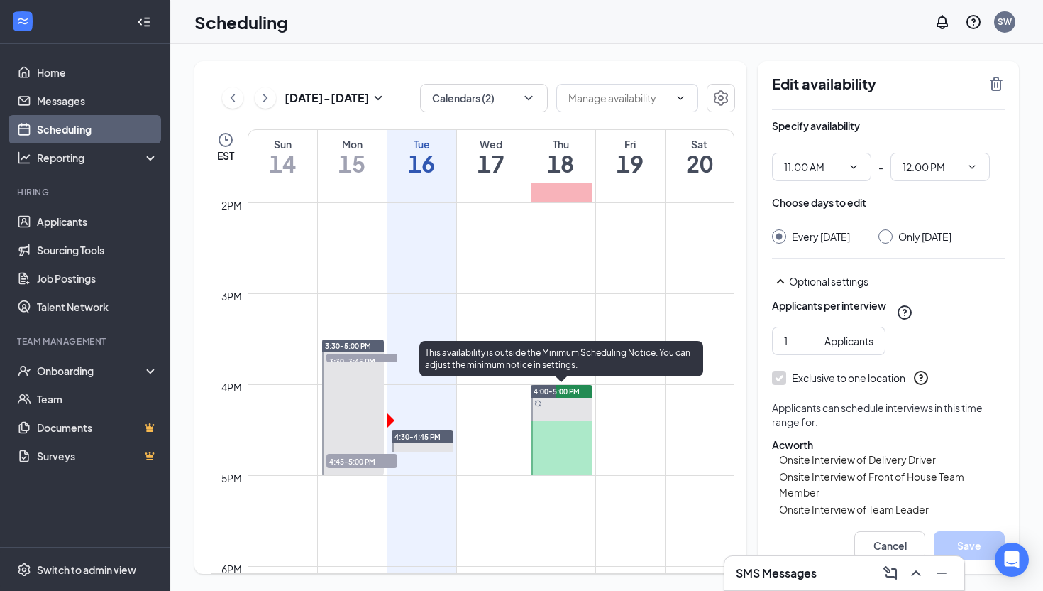
click at [559, 395] on span "4:00-5:00 PM" at bounding box center [557, 391] width 46 height 10
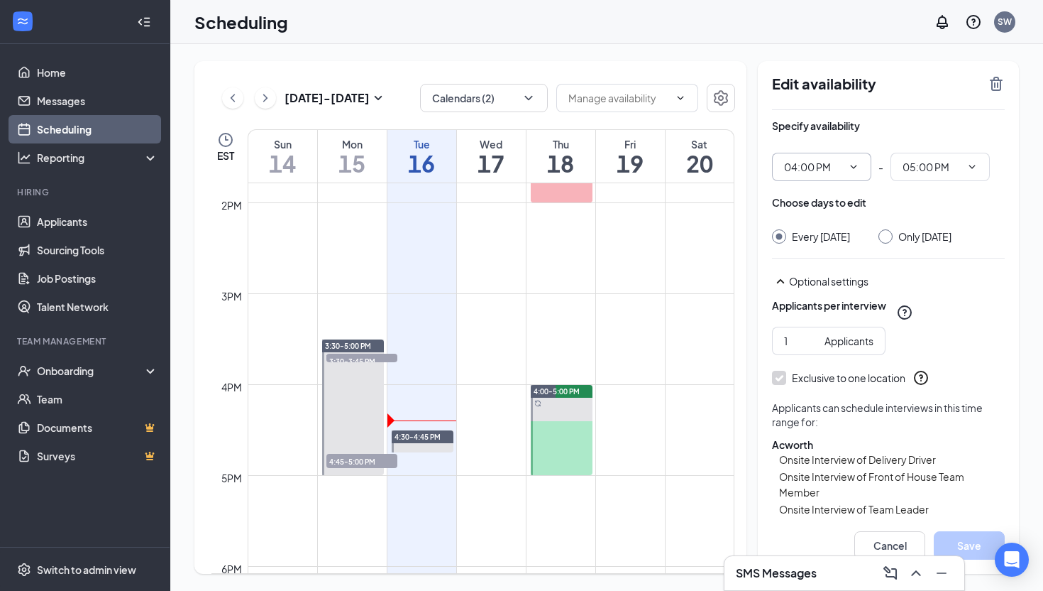
click at [843, 163] on span "04:00 PM" at bounding box center [821, 167] width 99 height 28
click at [851, 164] on icon "ChevronDown" at bounding box center [853, 166] width 11 height 11
click at [860, 160] on span "04:00 PM" at bounding box center [821, 167] width 99 height 28
click at [886, 231] on div "Every Thursday Only Thursday, Sep 18" at bounding box center [888, 236] width 233 height 14
click at [893, 242] on div at bounding box center [886, 236] width 14 height 14
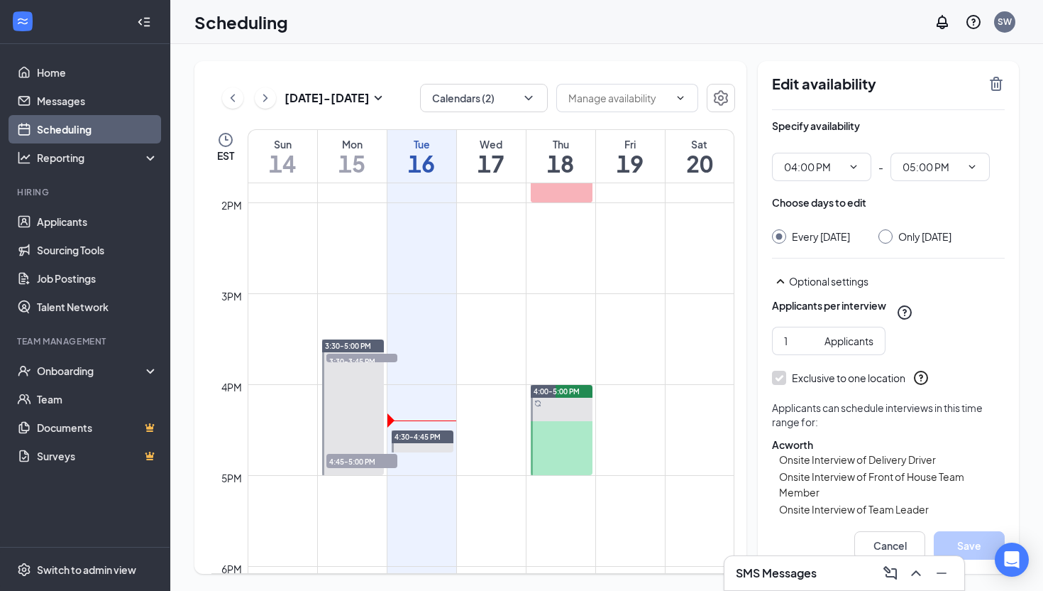
click at [889, 230] on input "Only [DATE]" at bounding box center [884, 234] width 10 height 10
radio input "true"
radio input "false"
click at [865, 167] on span "04:00 PM" at bounding box center [821, 167] width 99 height 28
click at [857, 150] on div "Specify availability 04:00 PM - 05:00 PM" at bounding box center [888, 150] width 233 height 62
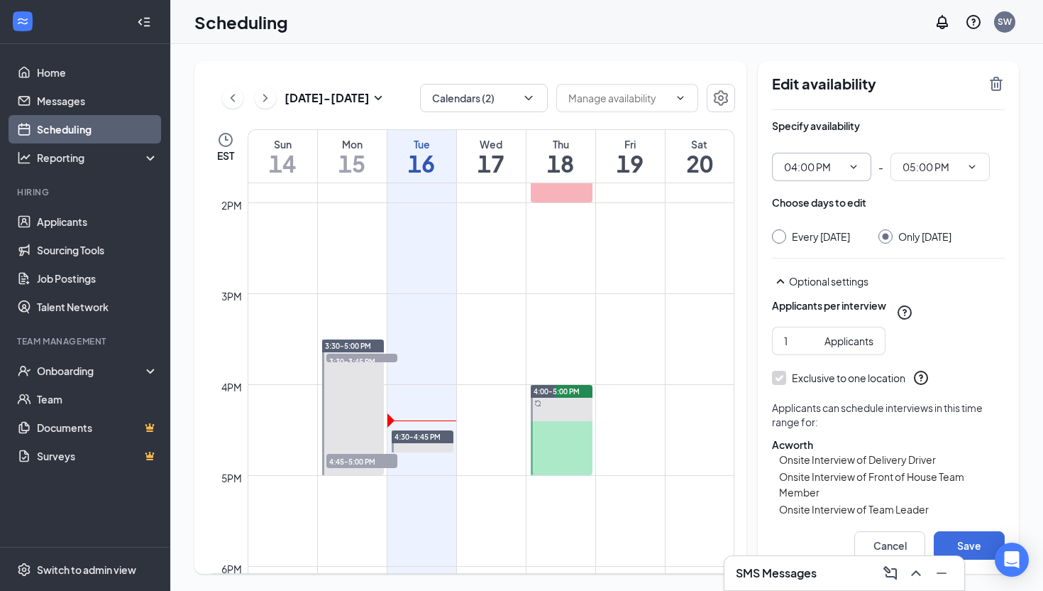
click at [857, 156] on span "04:00 PM" at bounding box center [821, 167] width 99 height 28
click at [846, 155] on span "04:00 PM" at bounding box center [821, 167] width 99 height 28
click at [823, 160] on input "04:00 PM" at bounding box center [813, 167] width 58 height 16
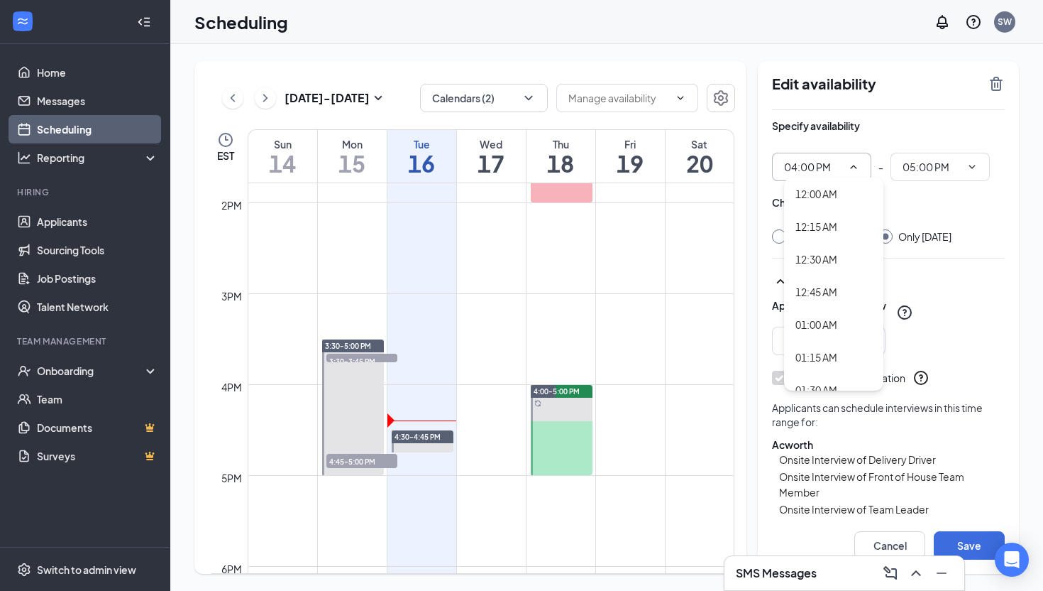
click at [784, 160] on input "04:00 PM" at bounding box center [813, 167] width 58 height 16
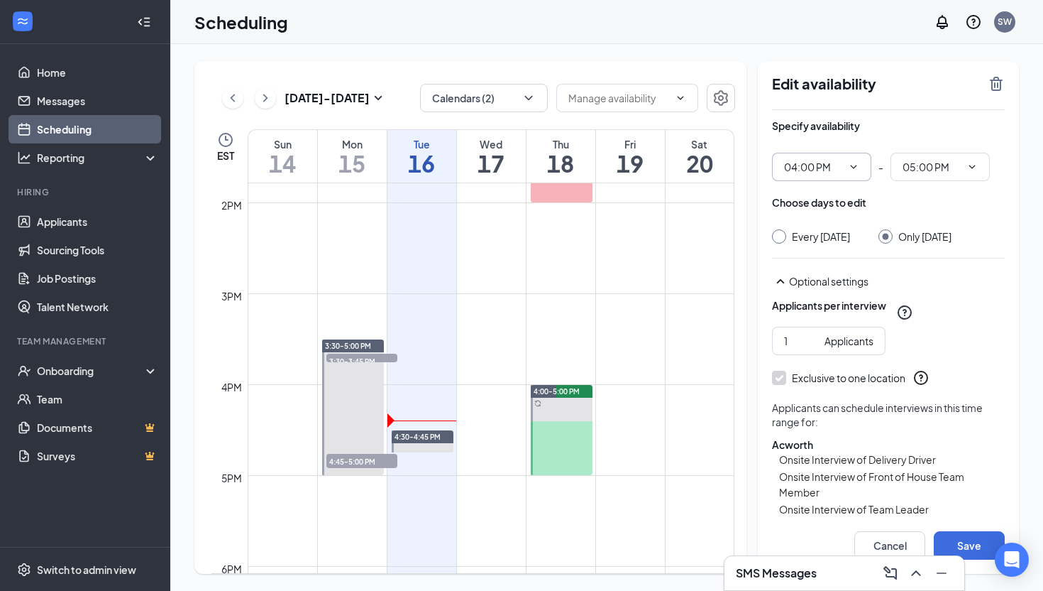
click at [793, 160] on input "04:00 PM" at bounding box center [813, 167] width 58 height 16
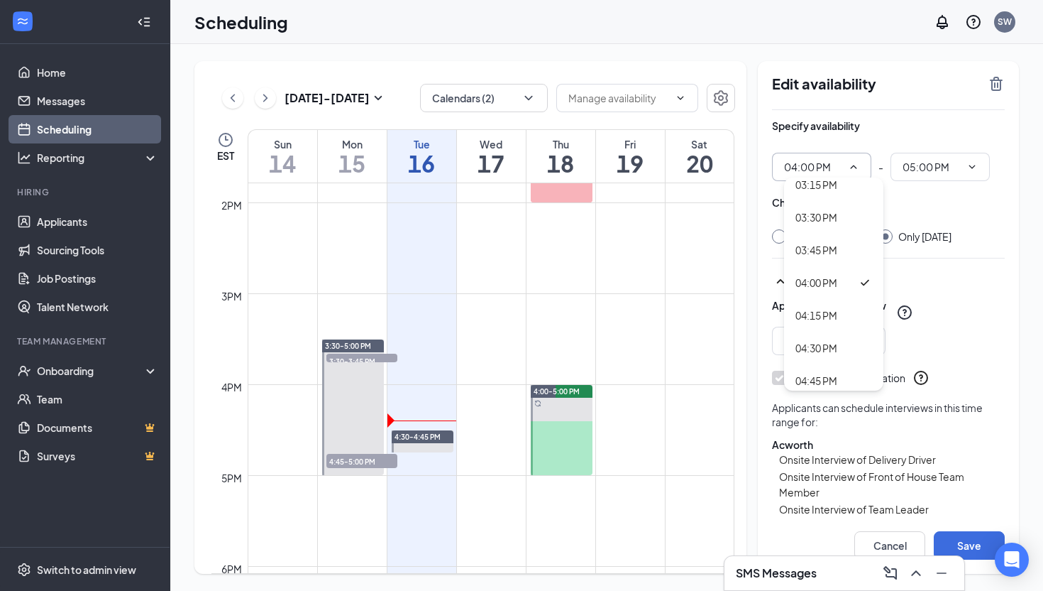
scroll to position [2029, 0]
click at [821, 322] on div "04:30 PM" at bounding box center [817, 320] width 42 height 16
type input "04:30 PM"
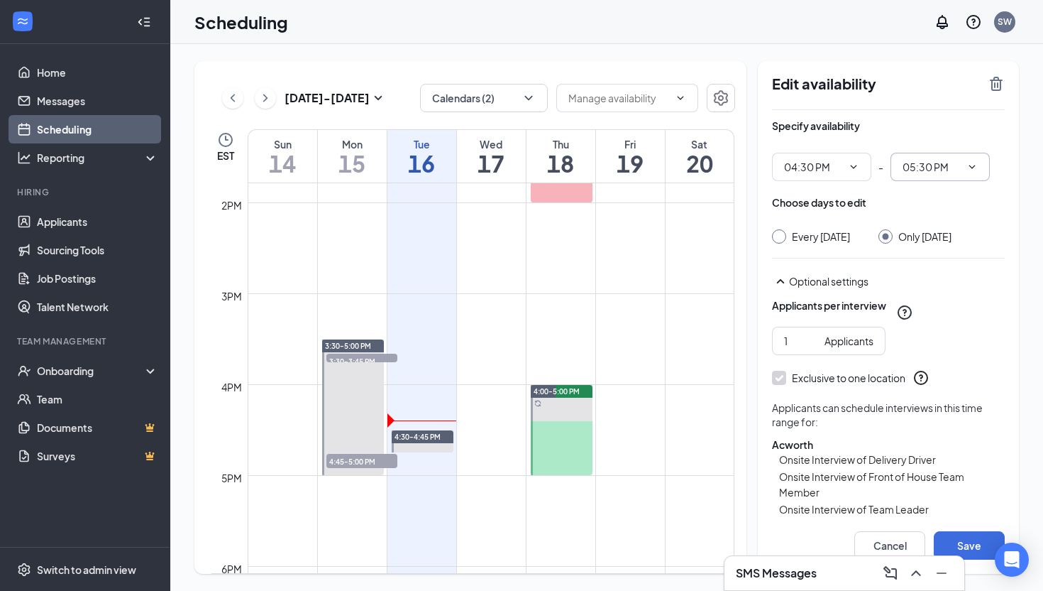
click at [920, 170] on input "05:30 PM" at bounding box center [932, 167] width 58 height 16
click at [919, 322] on div "05:00 PM" at bounding box center [935, 325] width 42 height 16
type input "05:00 PM"
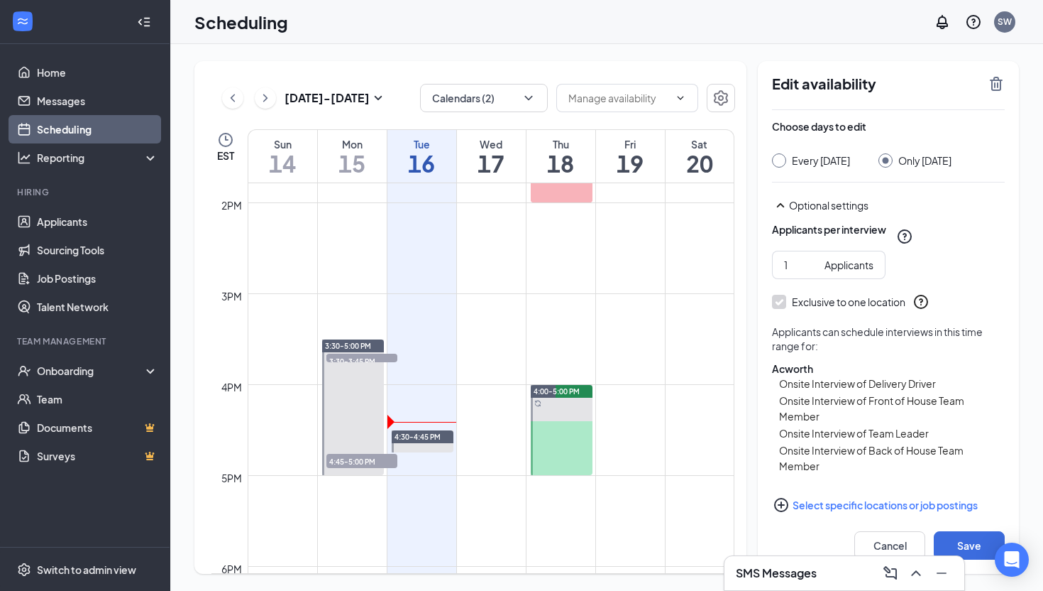
scroll to position [82, 0]
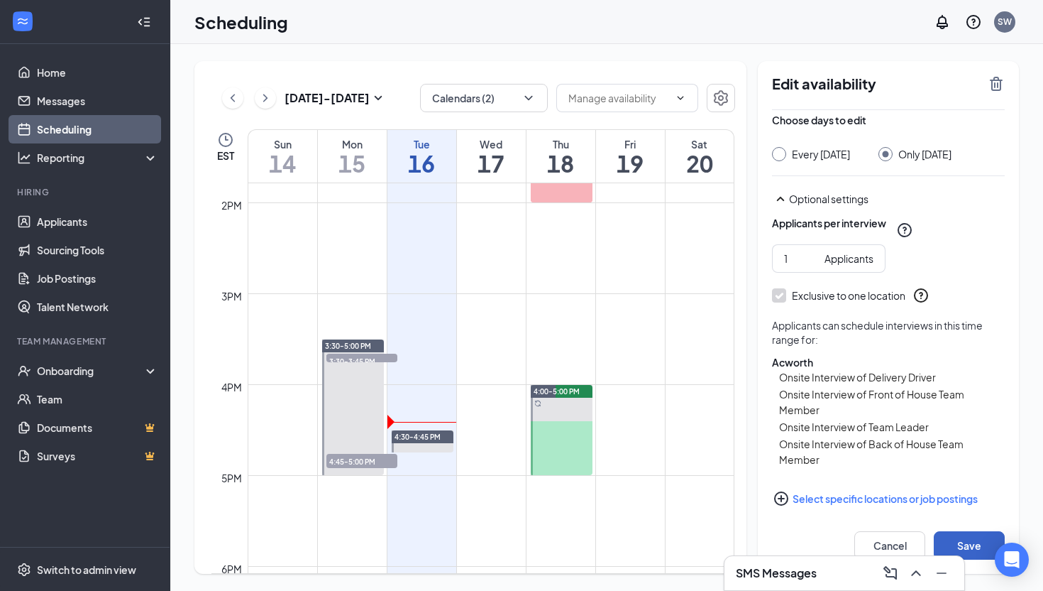
click at [968, 548] on button "Save" at bounding box center [969, 545] width 71 height 28
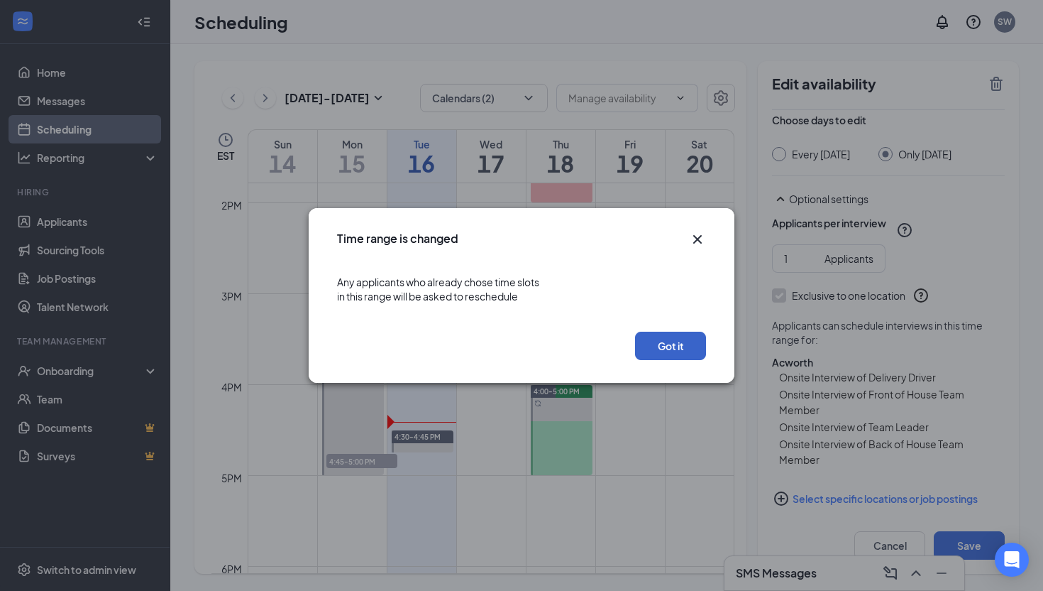
click at [666, 346] on button "Got it" at bounding box center [670, 345] width 71 height 28
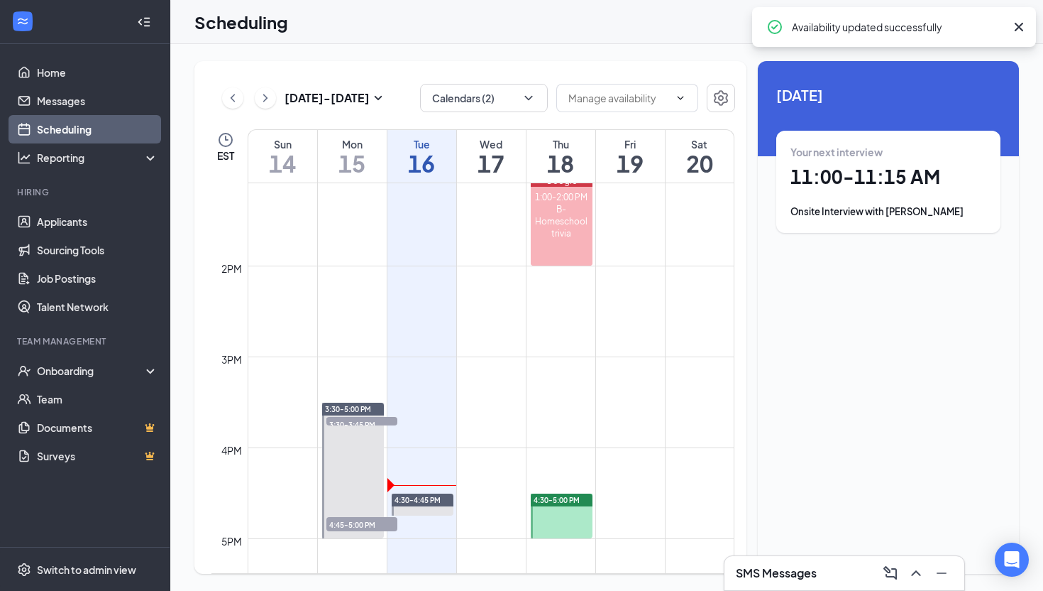
scroll to position [1195, 0]
